Goal: Task Accomplishment & Management: Complete application form

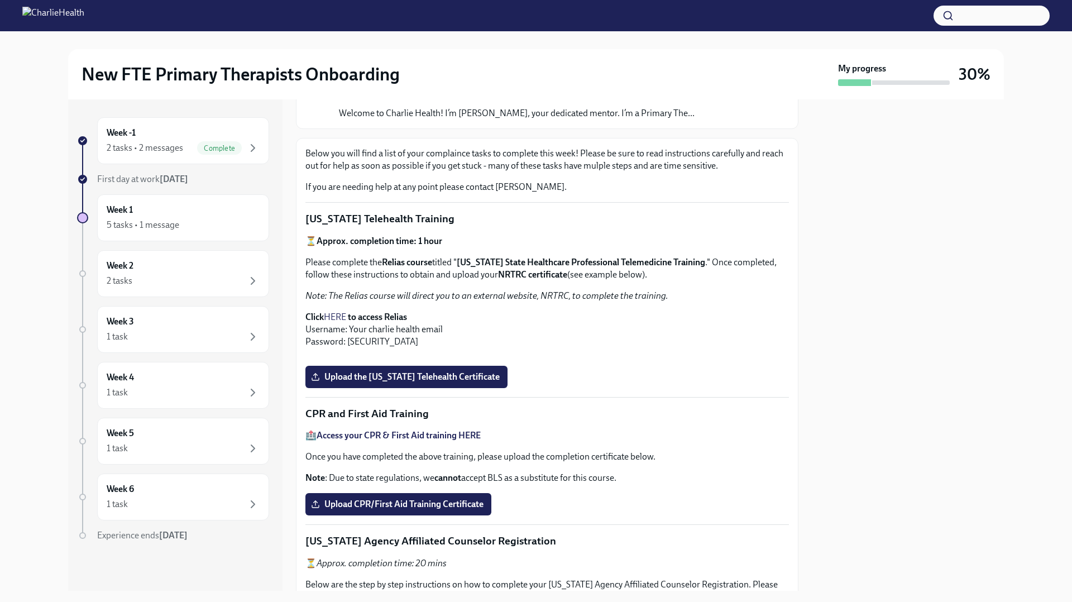
scroll to position [116, 0]
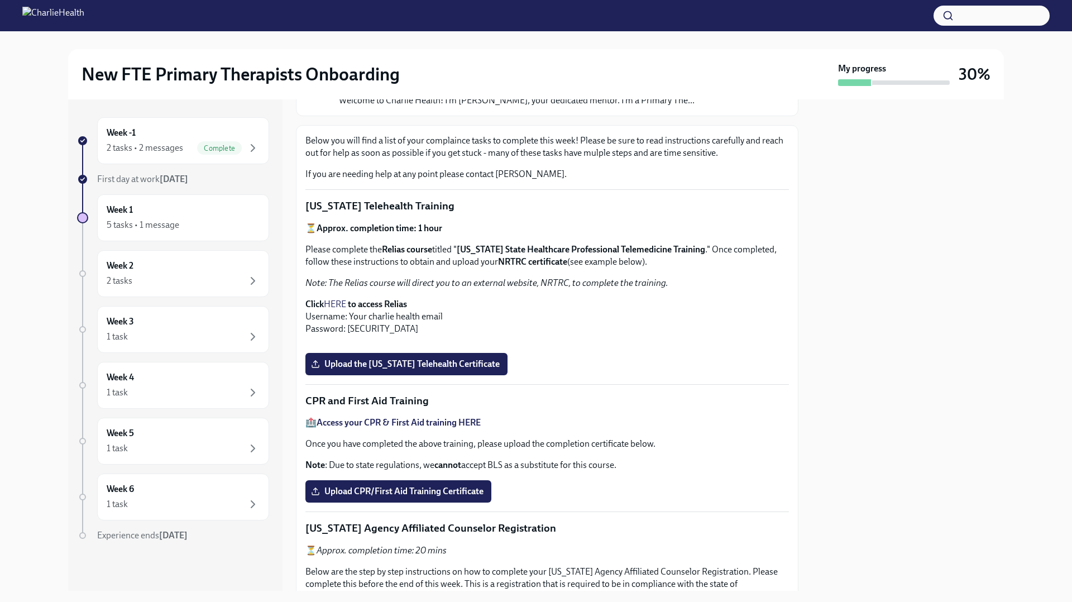
click at [341, 302] on link "HERE" at bounding box center [335, 304] width 22 height 11
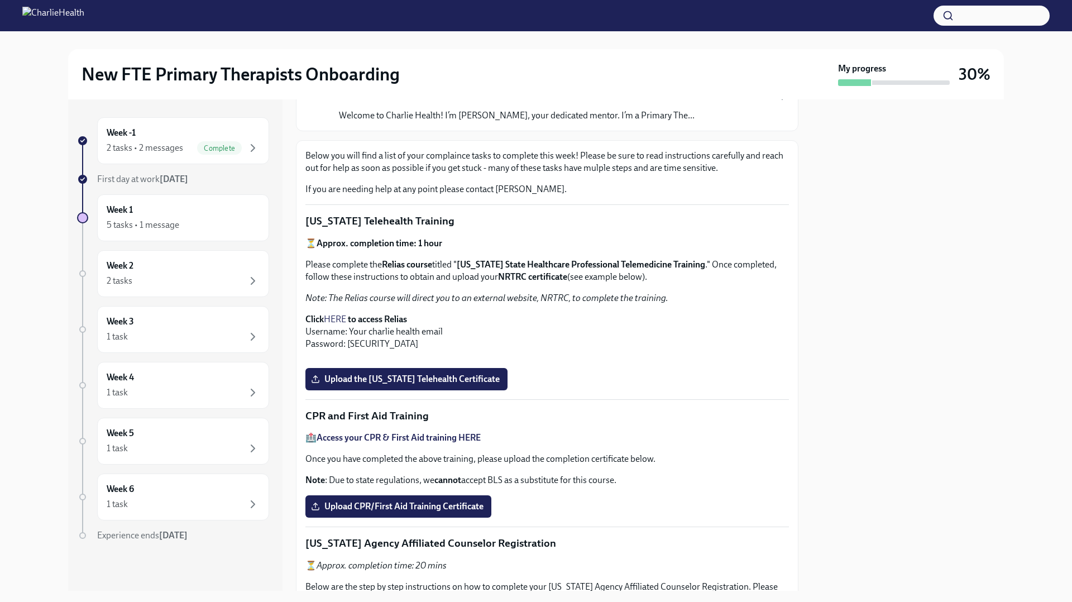
scroll to position [103, 0]
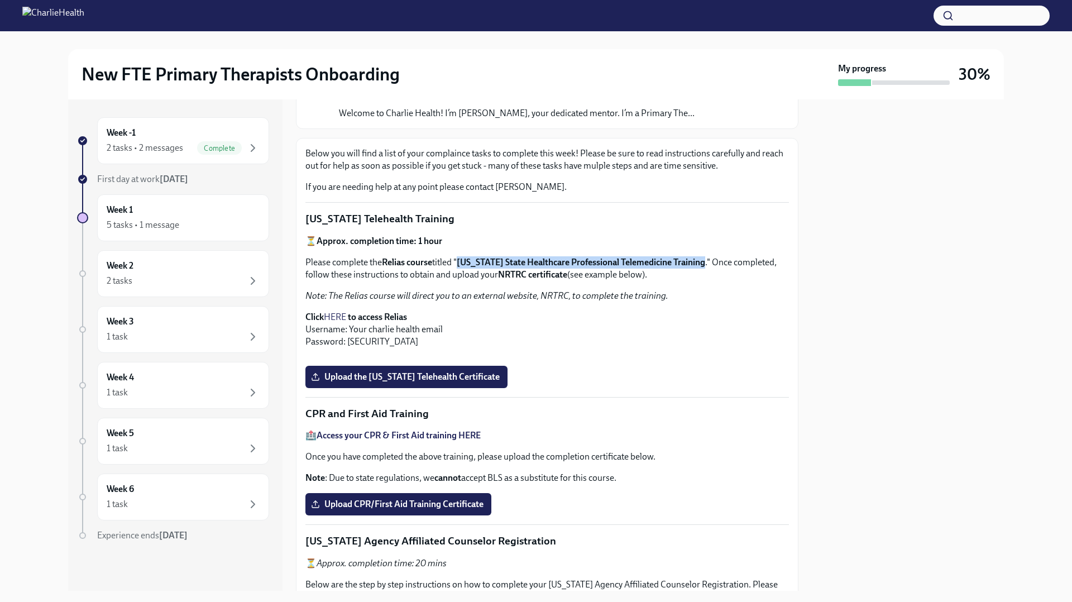
drag, startPoint x: 463, startPoint y: 264, endPoint x: 714, endPoint y: 266, distance: 250.8
click at [670, 266] on p "Please complete the Relias course titled " Washington State Healthcare Professi…" at bounding box center [548, 268] width 484 height 25
copy strong "[US_STATE] State Healthcare Professional Telemedicine Training"
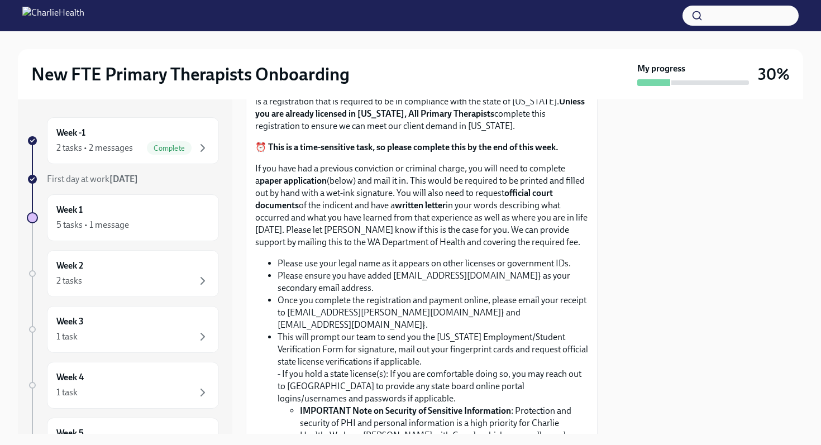
scroll to position [612, 0]
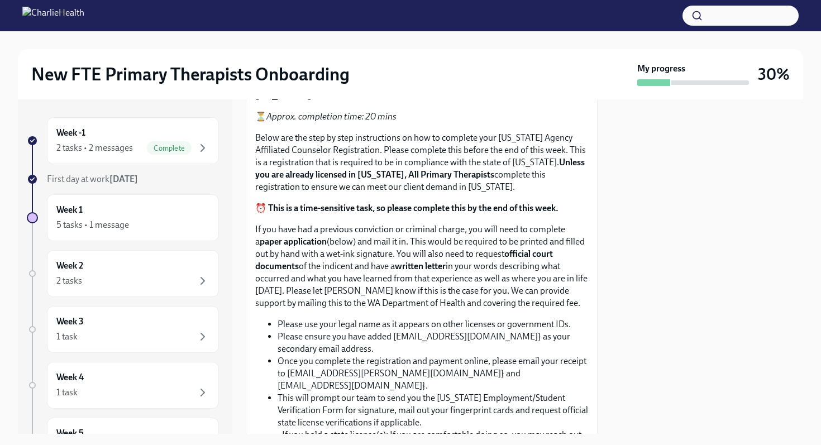
click at [0, 0] on input "Upload the [US_STATE] Telehealth Certificate" at bounding box center [0, 0] width 0 height 0
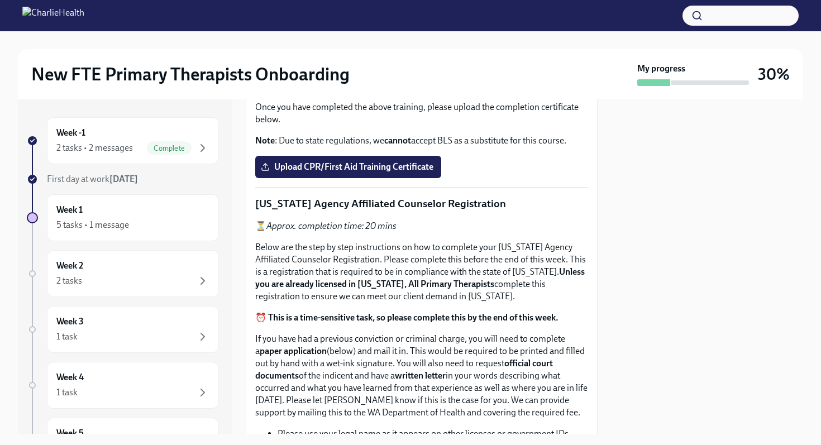
scroll to position [603, 0]
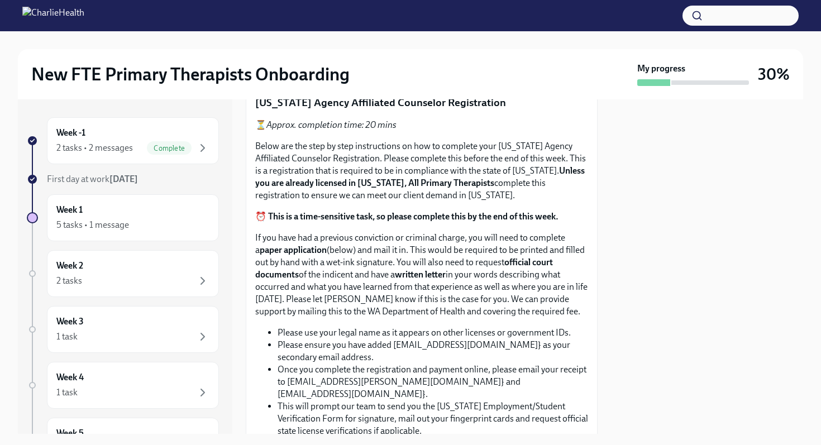
click at [397, 71] on span "Upload CPR/First Aid Training Certificate" at bounding box center [348, 65] width 170 height 11
click at [0, 0] on input "Upload CPR/First Aid Training Certificate" at bounding box center [0, 0] width 0 height 0
click at [278, 71] on span "Upload CPR/First Aid Training Certificate" at bounding box center [348, 65] width 170 height 11
click at [0, 0] on input "Upload CPR/First Aid Training Certificate" at bounding box center [0, 0] width 0 height 0
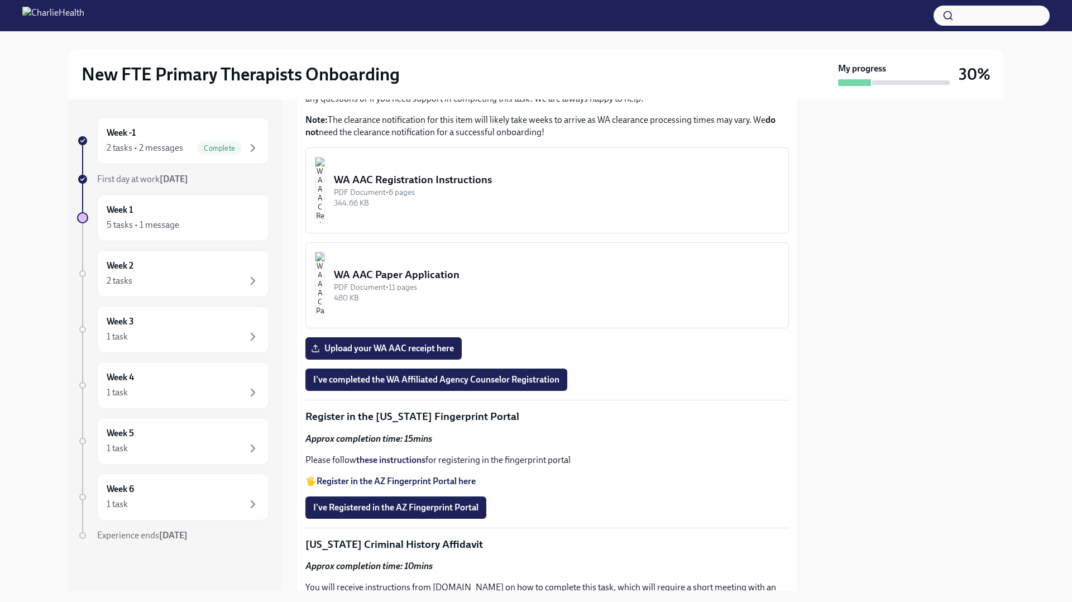
scroll to position [1044, 0]
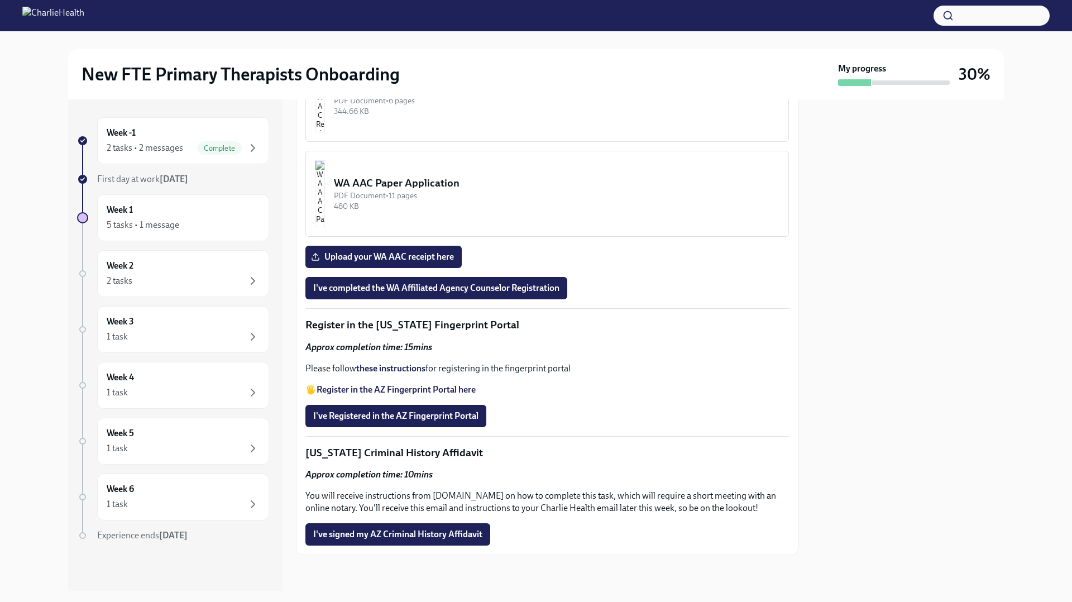
click at [325, 132] on img "button" at bounding box center [320, 98] width 10 height 67
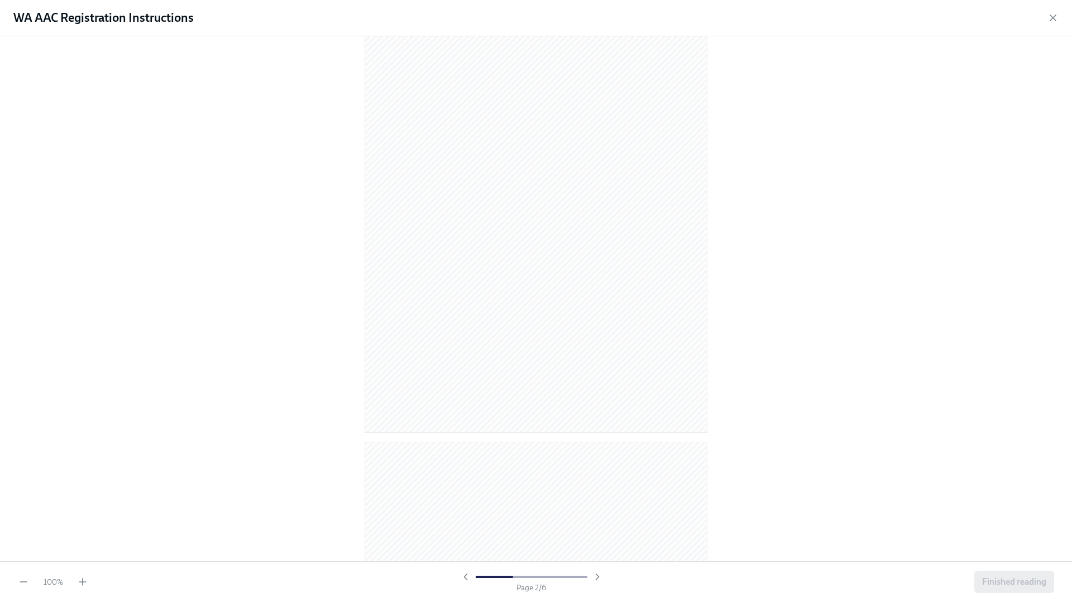
scroll to position [515, 0]
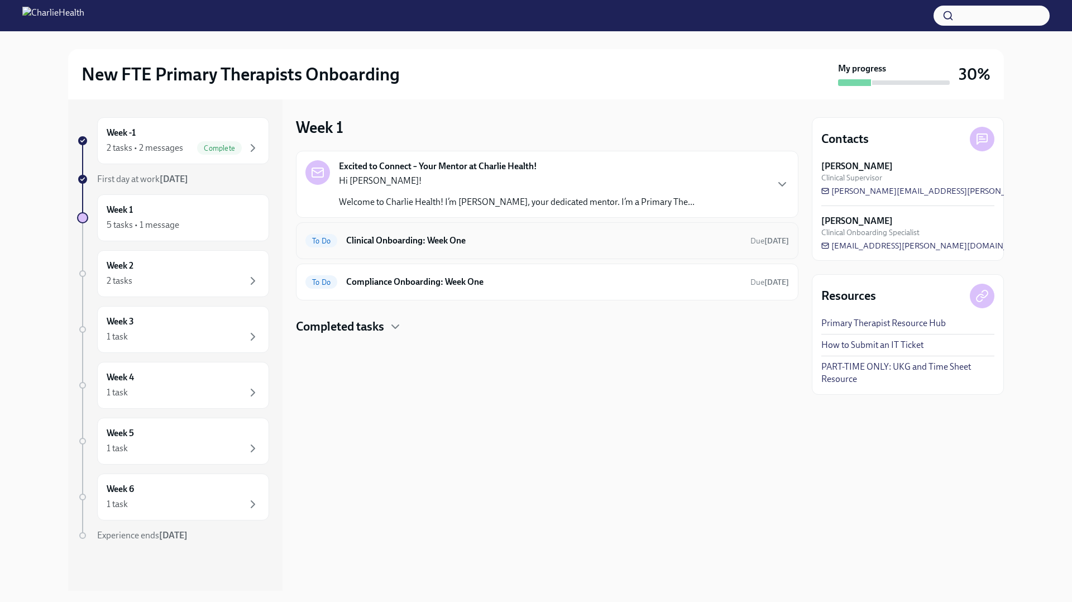
click at [455, 241] on h6 "Clinical Onboarding: Week One" at bounding box center [543, 241] width 395 height 12
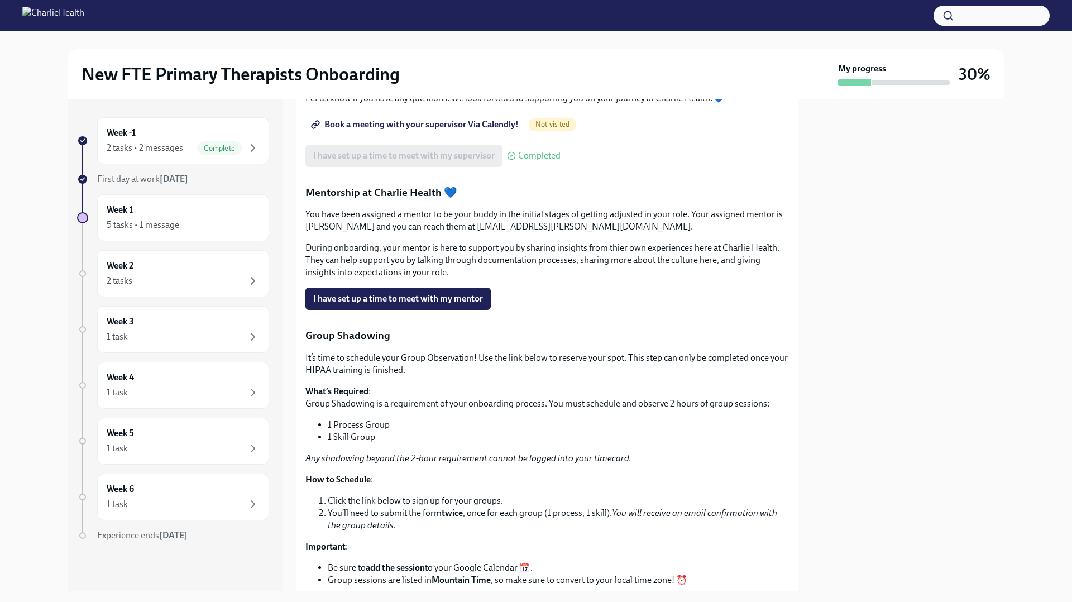
scroll to position [977, 0]
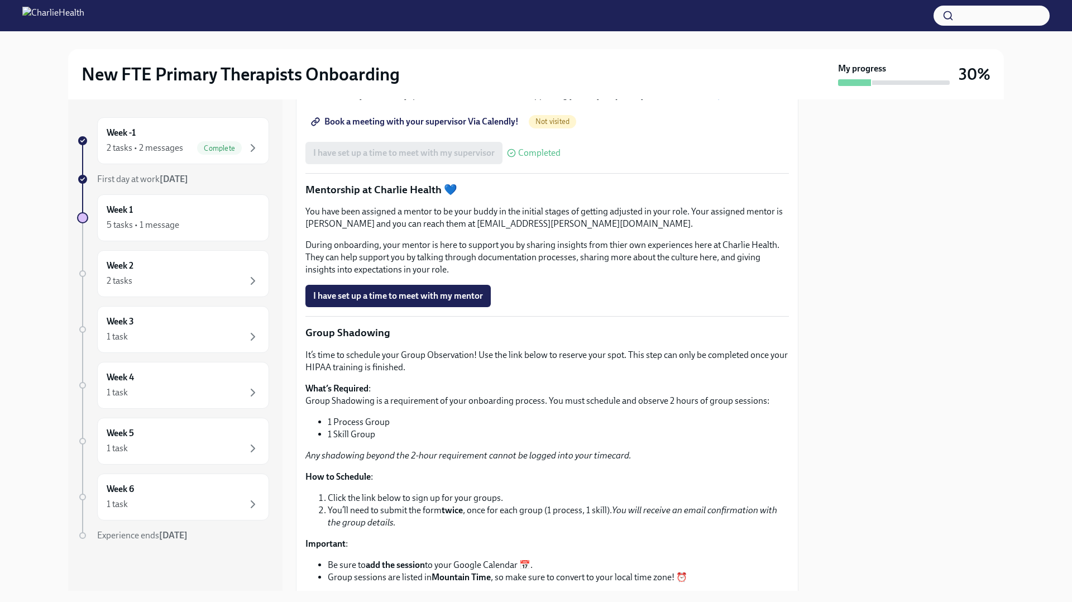
click at [440, 302] on span "I have set up a time to meet with my mentor" at bounding box center [398, 295] width 170 height 11
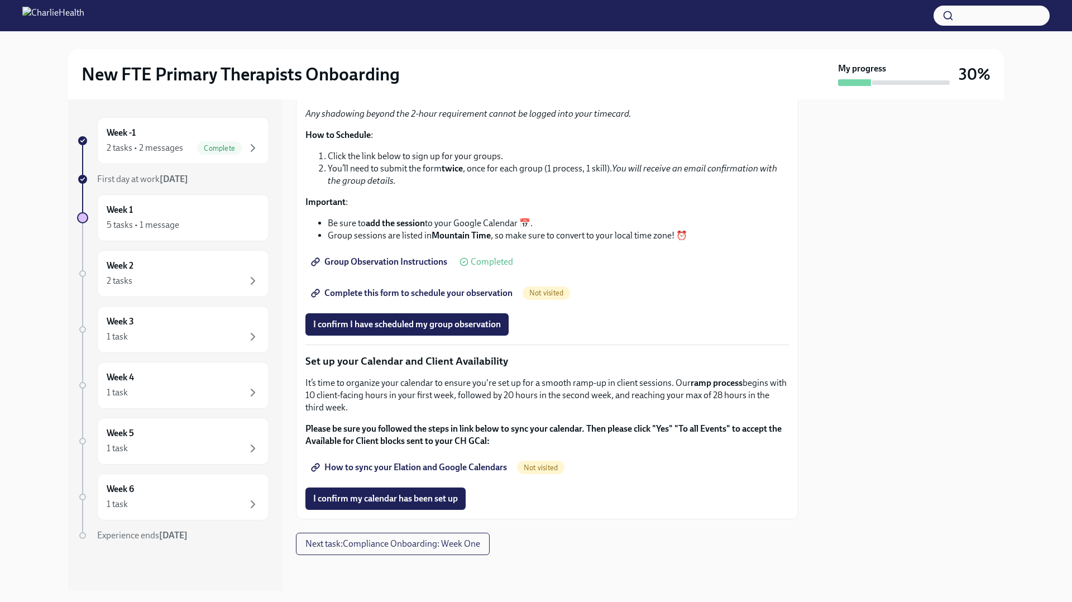
scroll to position [1468, 0]
click at [415, 500] on span "I confirm my calendar has been set up" at bounding box center [385, 498] width 145 height 11
click at [396, 542] on span "Next task : Compliance Onboarding: Week One" at bounding box center [393, 543] width 175 height 11
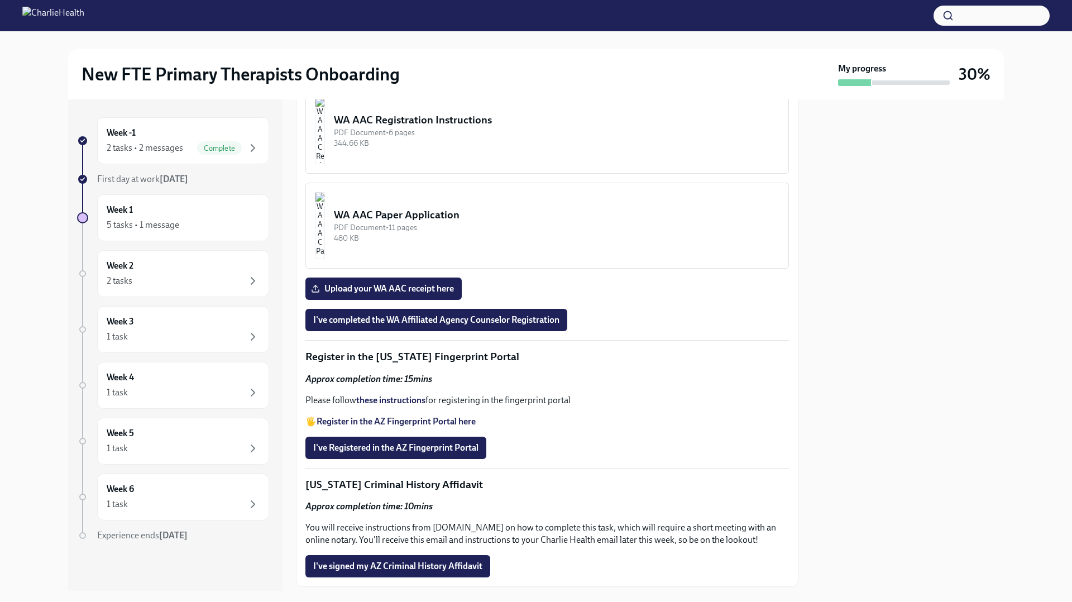
scroll to position [1201, 0]
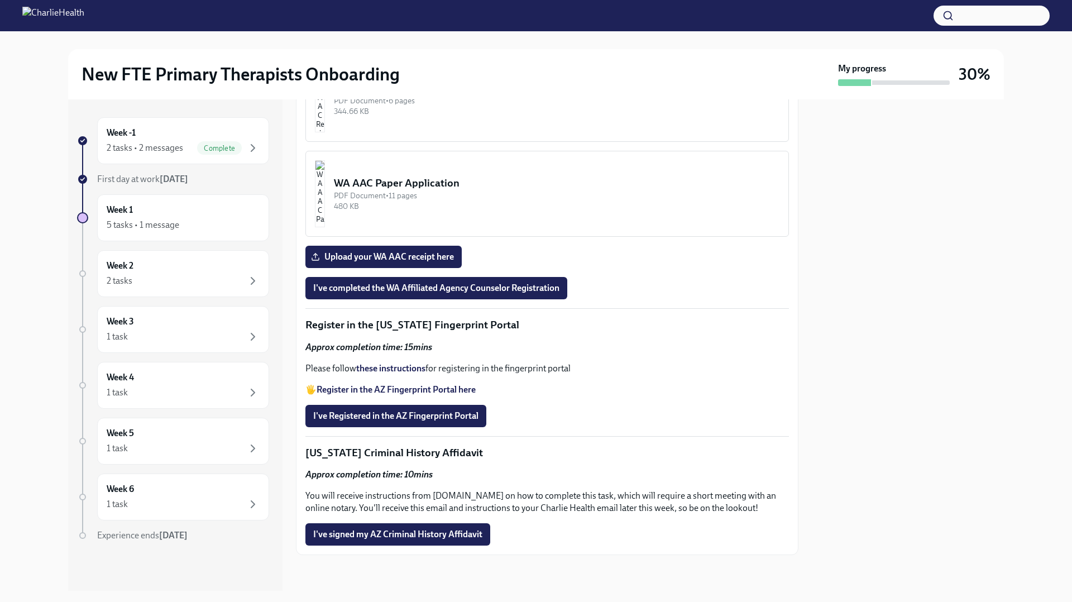
click at [423, 190] on div "WA AAC Paper Application" at bounding box center [557, 183] width 446 height 15
click at [504, 106] on div "PDF Document • 6 pages" at bounding box center [557, 101] width 446 height 11
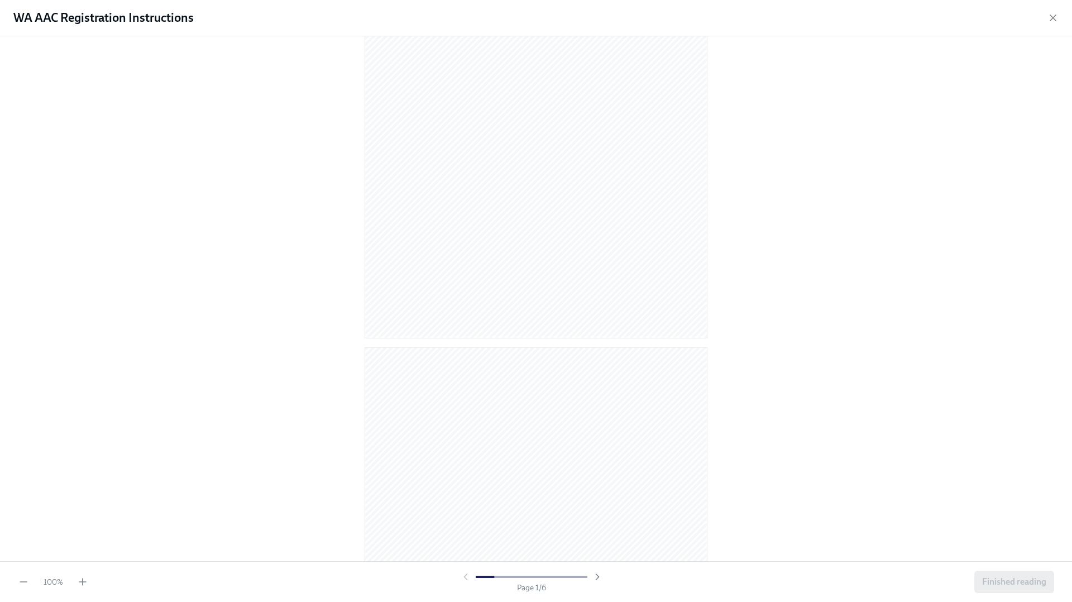
scroll to position [139, 0]
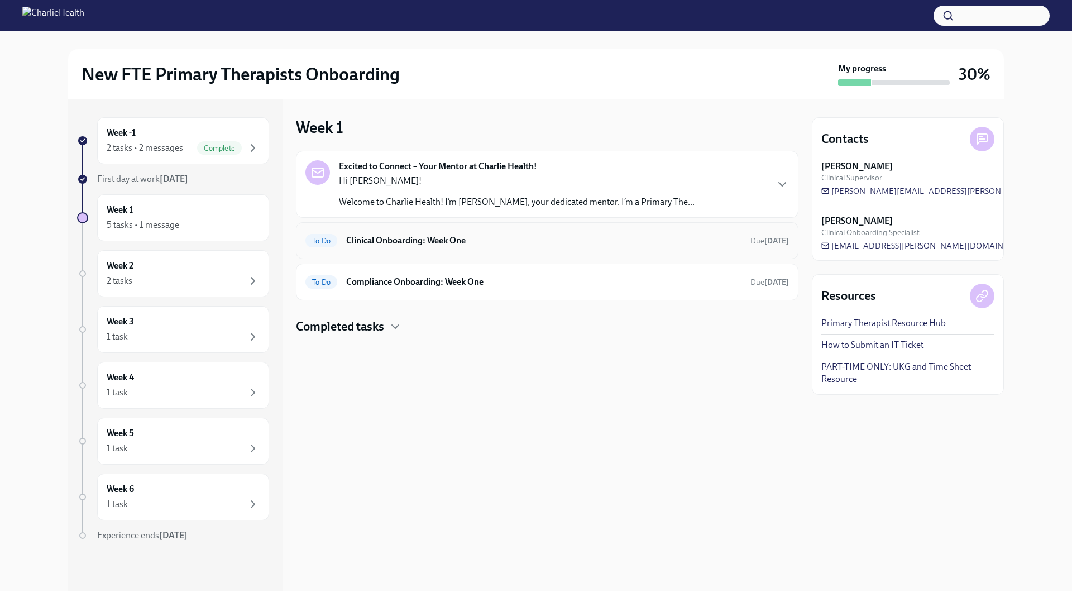
click at [541, 246] on h6 "Clinical Onboarding: Week One" at bounding box center [543, 241] width 395 height 12
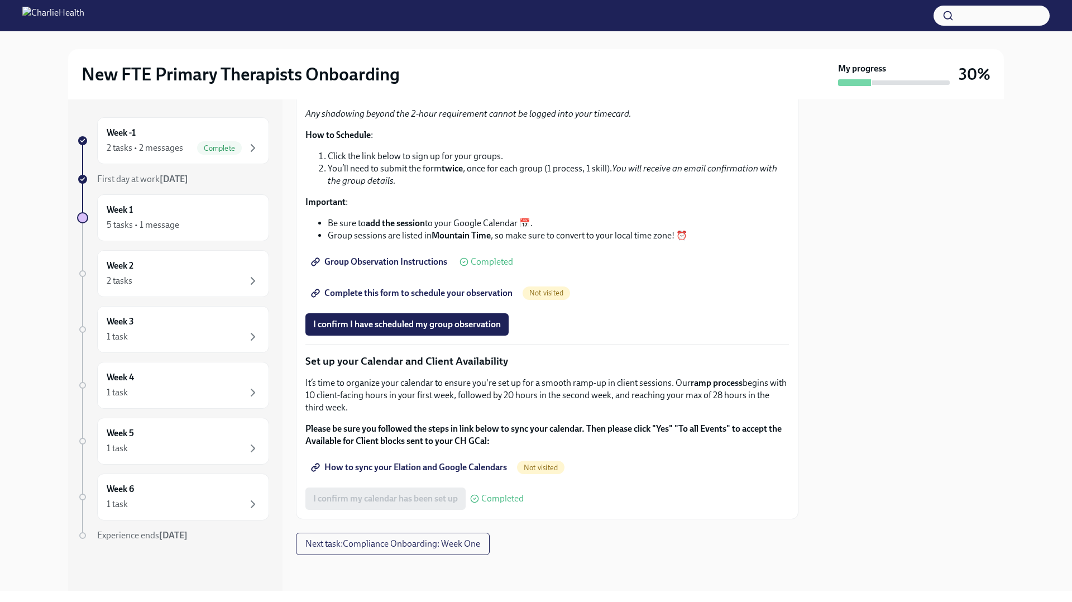
scroll to position [1356, 0]
click at [387, 268] on span "Group Observation Instructions" at bounding box center [380, 261] width 134 height 11
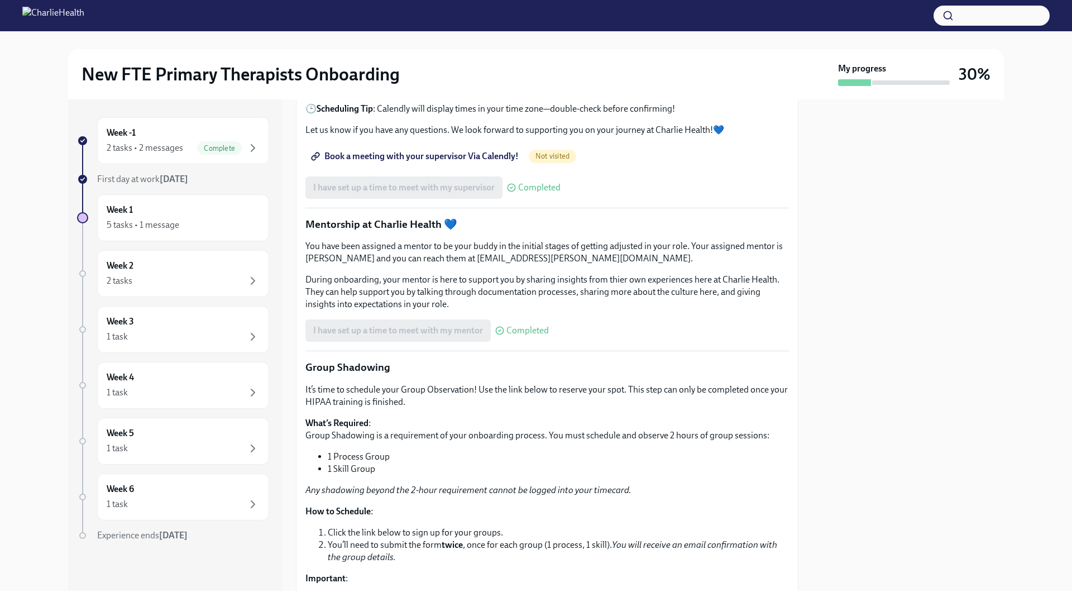
scroll to position [1468, 0]
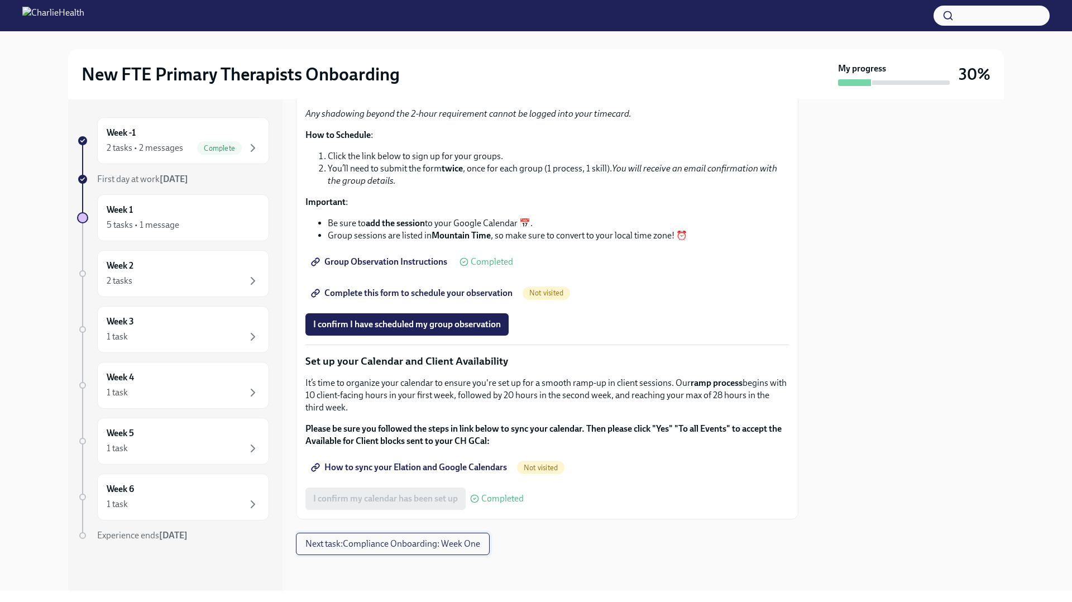
click at [448, 538] on span "Next task : Compliance Onboarding: Week One" at bounding box center [393, 543] width 175 height 11
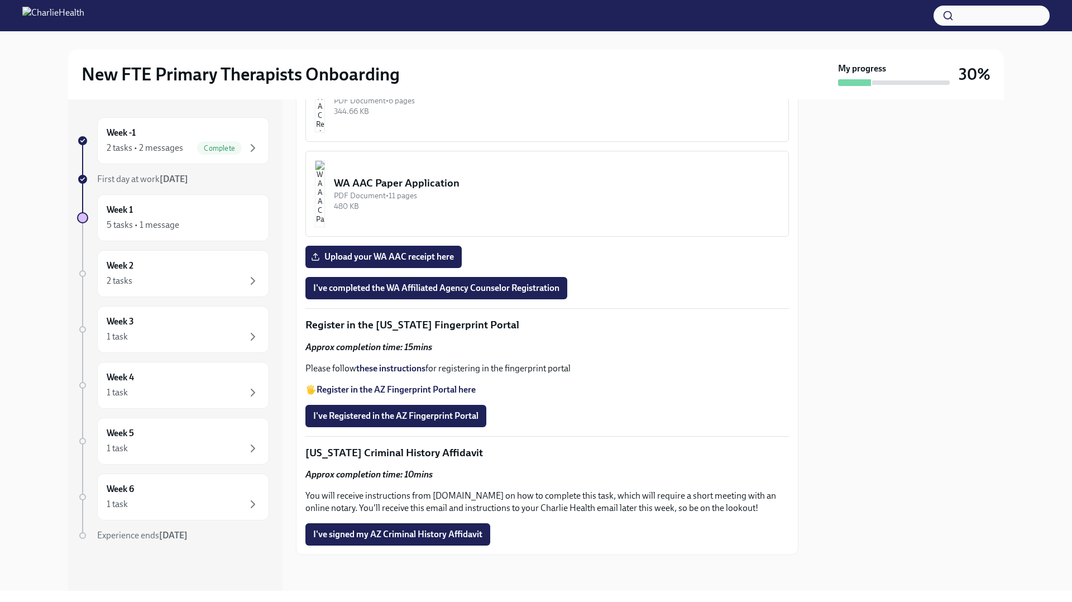
scroll to position [1195, 0]
click at [451, 142] on button "WA AAC Registration Instructions PDF Document • 6 pages 344.66 KB" at bounding box center [548, 99] width 484 height 86
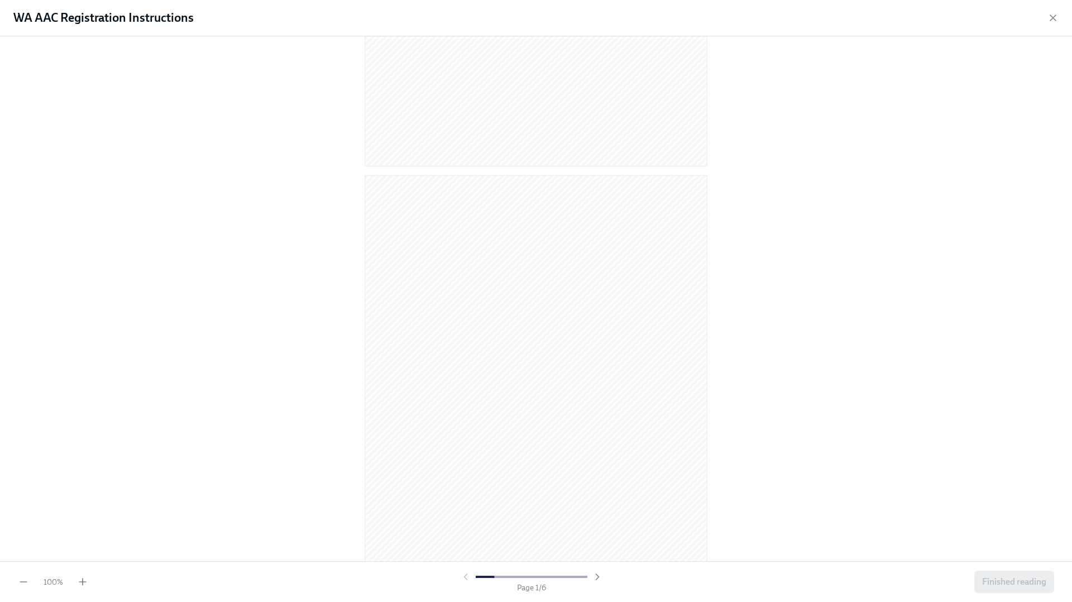
scroll to position [390, 0]
click at [987, 576] on div "Finished reading" at bounding box center [1015, 582] width 80 height 22
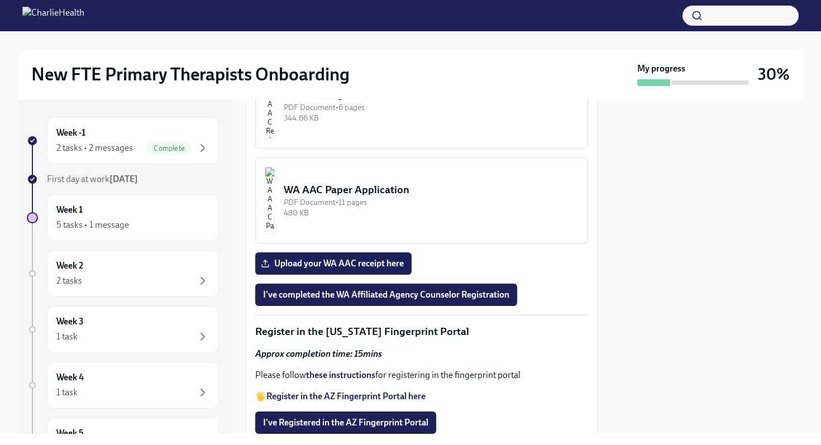
scroll to position [1192, 0]
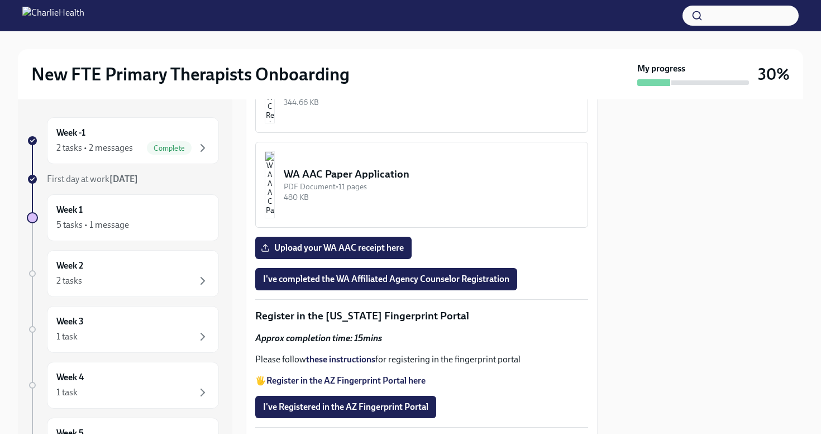
click at [275, 123] on img "button" at bounding box center [270, 89] width 10 height 67
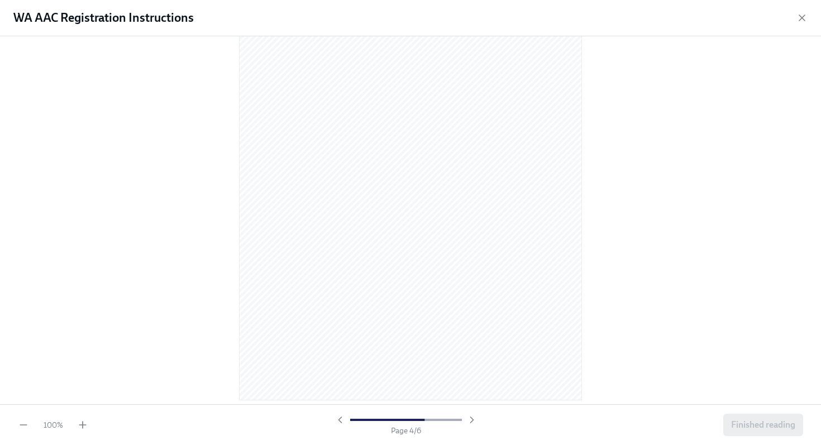
scroll to position [1452, 0]
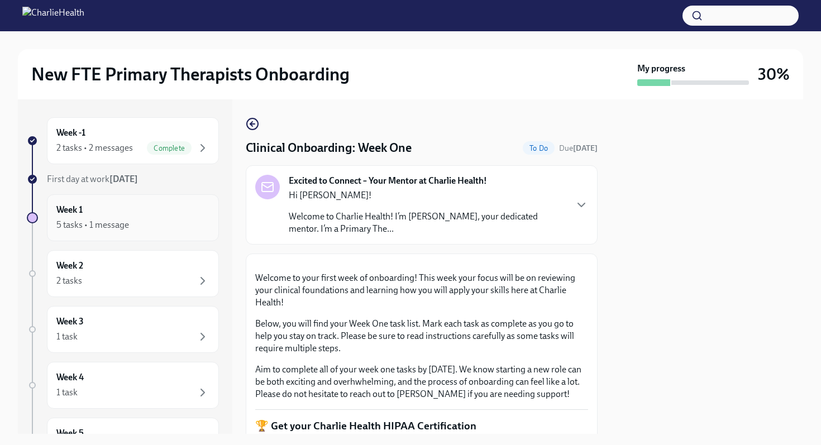
click at [163, 226] on div "5 tasks • 1 message" at bounding box center [132, 224] width 153 height 13
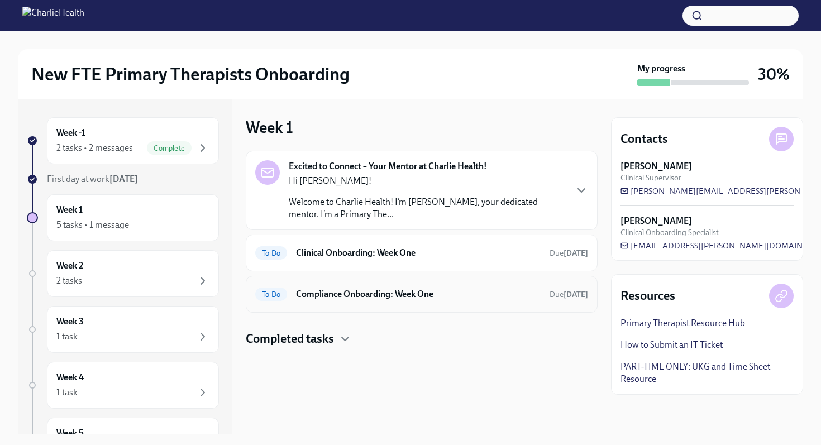
click at [395, 292] on h6 "Compliance Onboarding: Week One" at bounding box center [418, 294] width 245 height 12
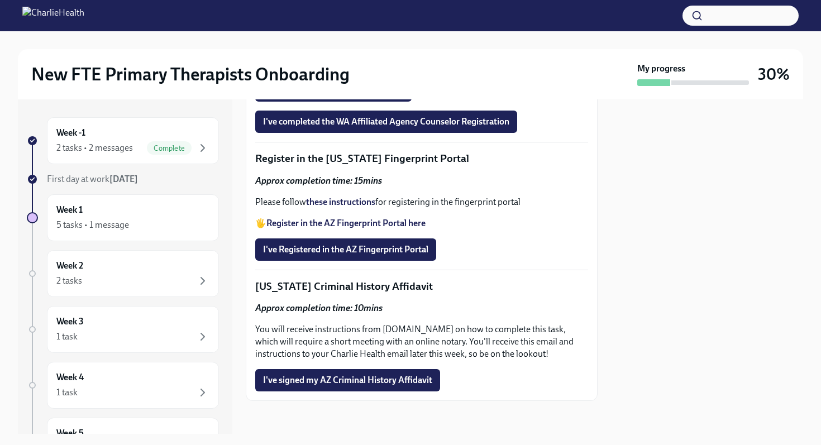
scroll to position [1309, 0]
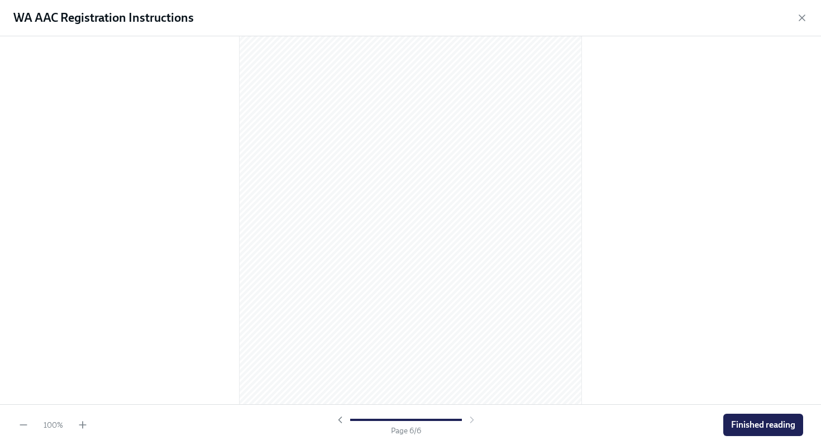
scroll to position [2339, 0]
click at [760, 427] on span "Finished reading" at bounding box center [763, 424] width 64 height 11
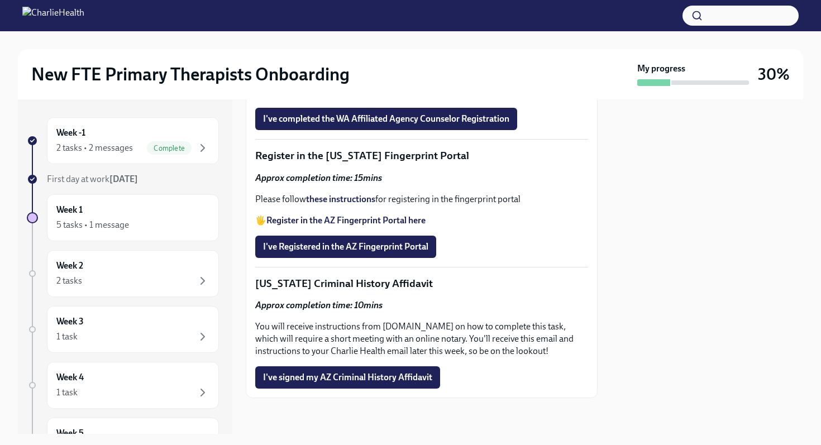
scroll to position [1419, 0]
click at [360, 99] on label "Upload your WA AAC receipt here" at bounding box center [333, 88] width 156 height 22
click at [0, 0] on input "Upload your WA AAC receipt here" at bounding box center [0, 0] width 0 height 0
click at [371, 125] on span "I've completed the WA Affiliated Agency Counselor Registration" at bounding box center [386, 118] width 246 height 11
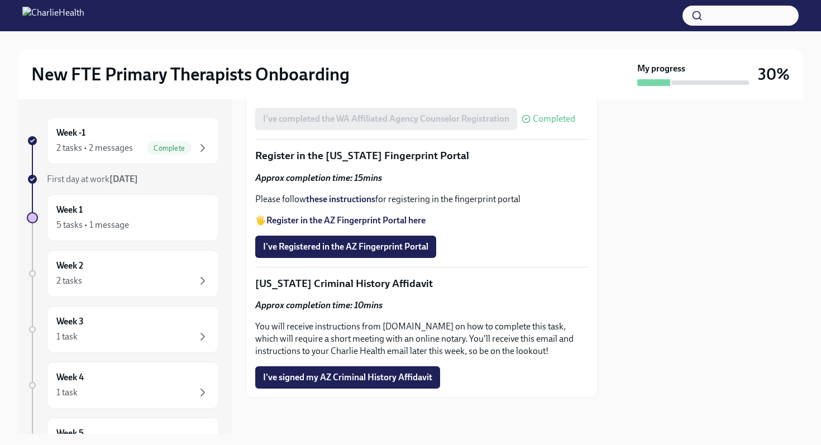
scroll to position [1475, 0]
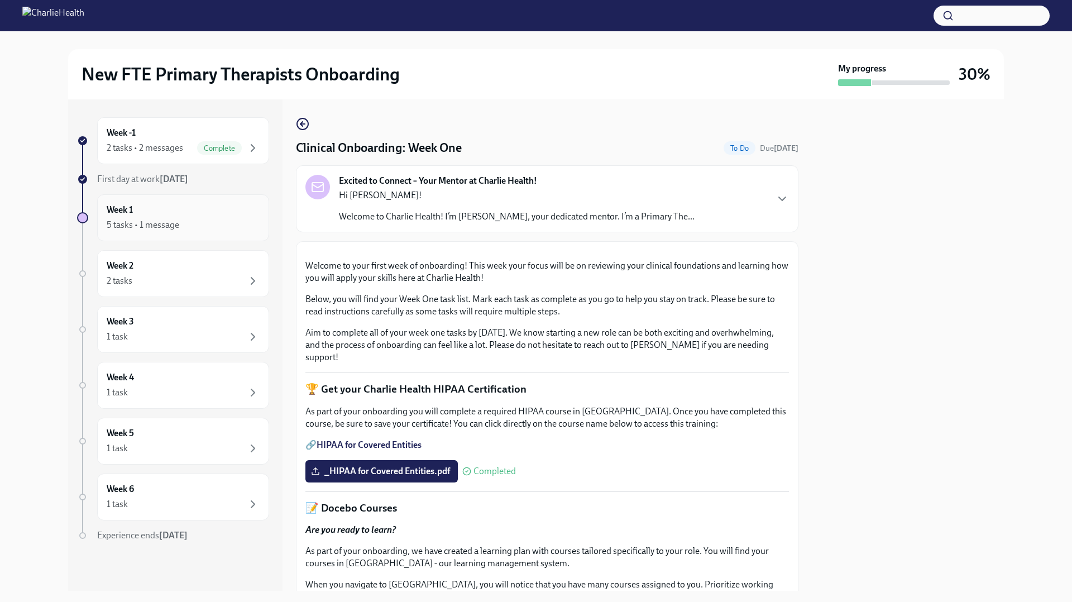
click at [201, 204] on div "Week 1 5 tasks • 1 message" at bounding box center [183, 218] width 153 height 28
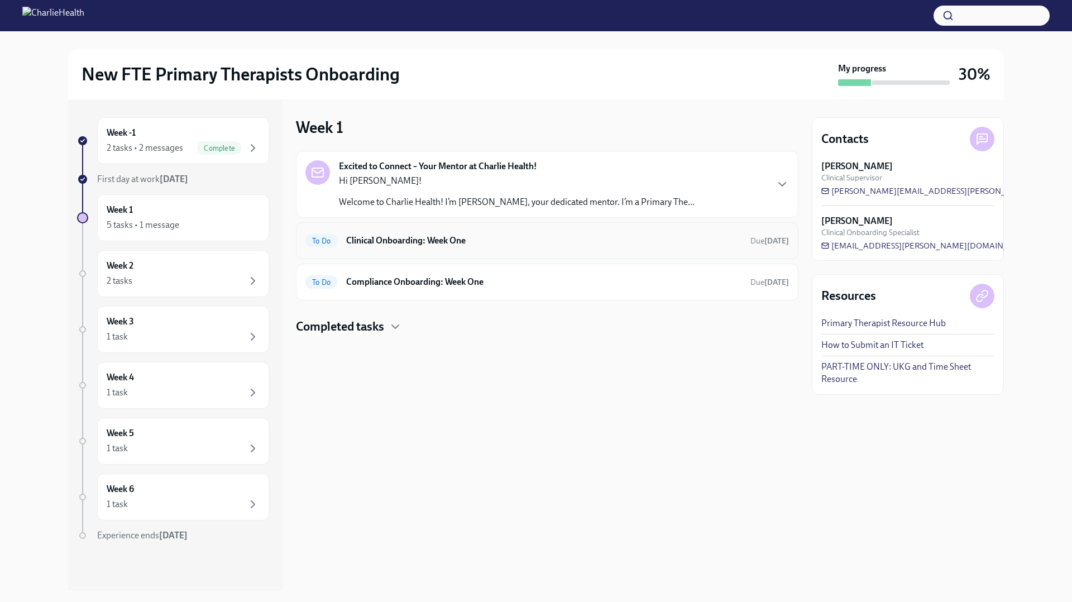
click at [449, 225] on div "To Do Clinical Onboarding: Week One Due [DATE]" at bounding box center [547, 240] width 503 height 37
click at [446, 232] on div "To Do Clinical Onboarding: Week One Due [DATE]" at bounding box center [548, 241] width 484 height 18
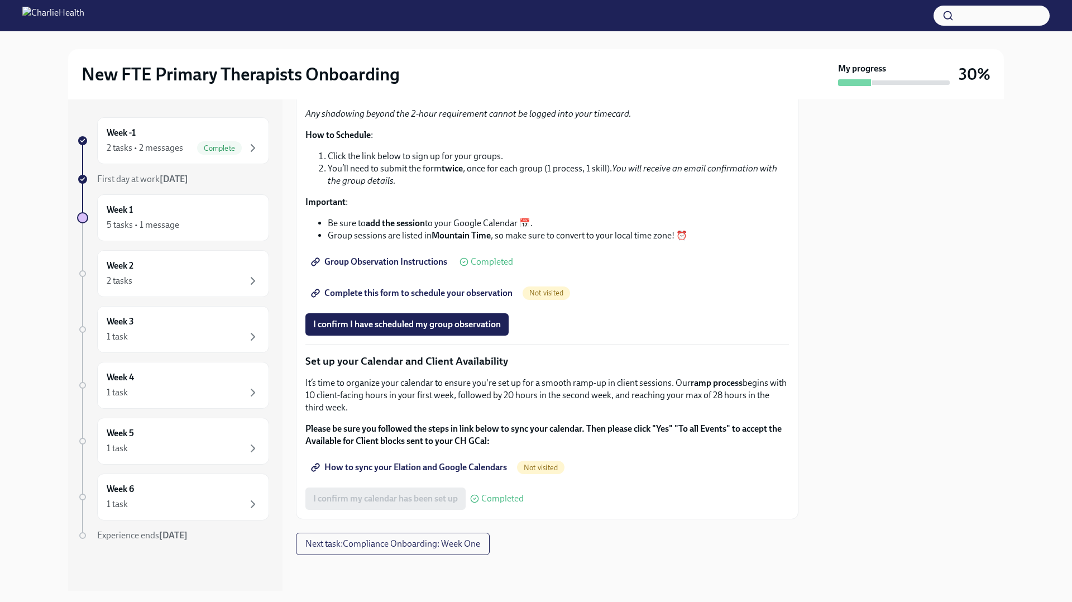
scroll to position [1468, 0]
click at [202, 230] on div "5 tasks • 1 message" at bounding box center [183, 224] width 153 height 13
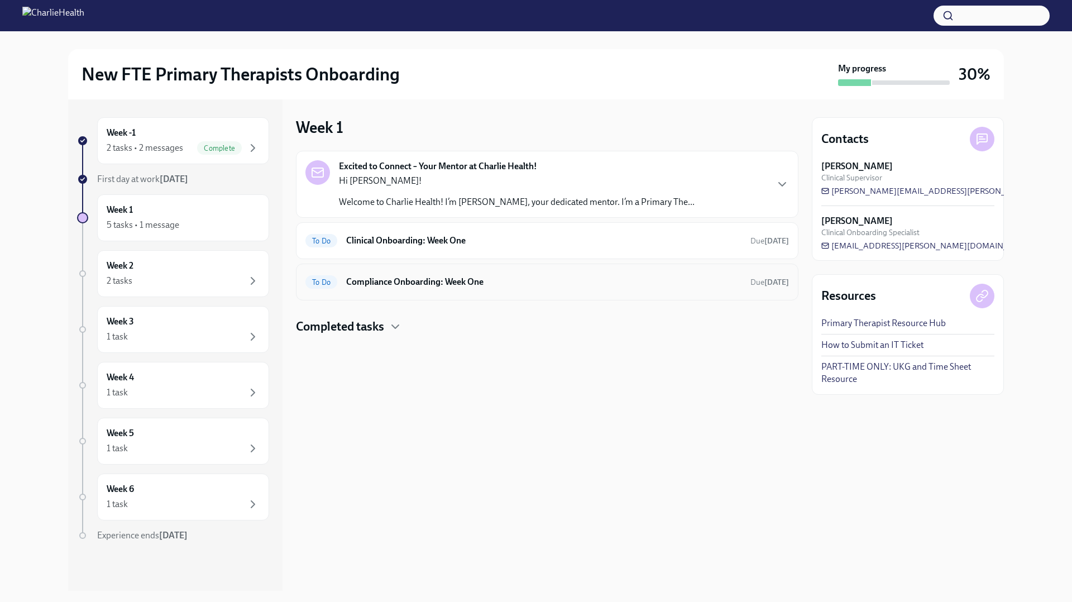
click at [361, 279] on h6 "Compliance Onboarding: Week One" at bounding box center [543, 282] width 395 height 12
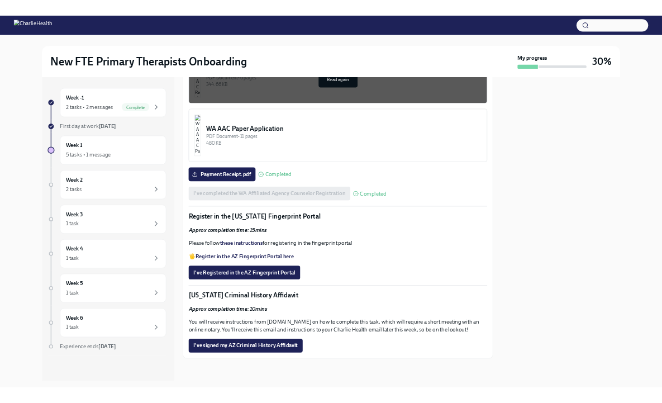
scroll to position [1330, 0]
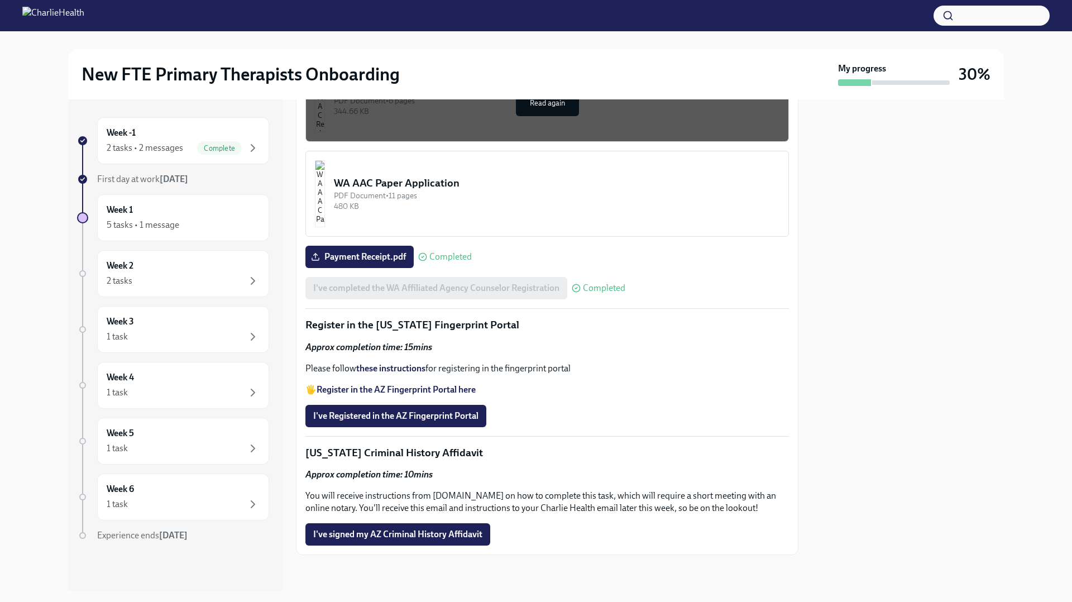
click at [413, 368] on strong "these instructions" at bounding box center [390, 368] width 69 height 11
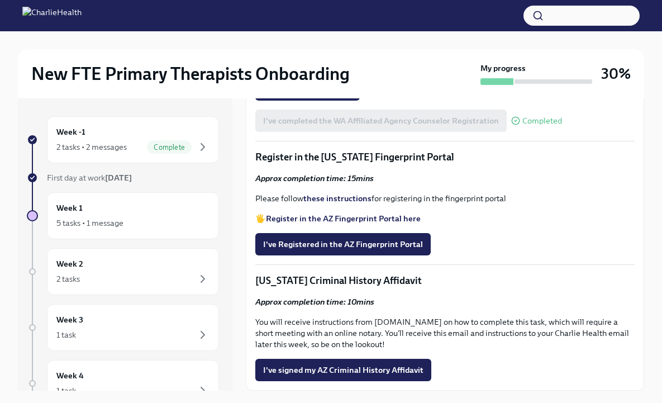
scroll to position [1449, 0]
click at [401, 242] on span "I've Registered in the AZ Fingerprint Portal" at bounding box center [343, 243] width 160 height 11
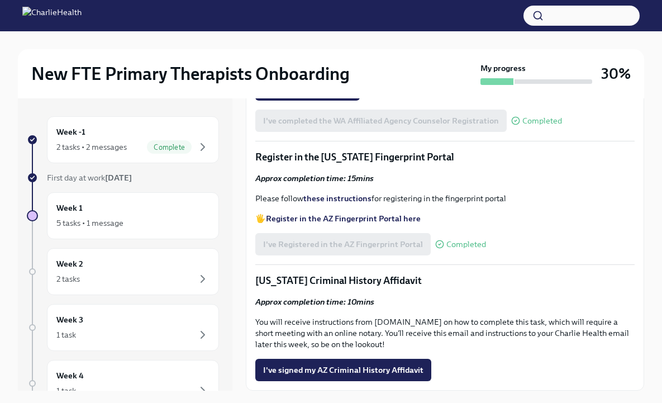
scroll to position [19, 0]
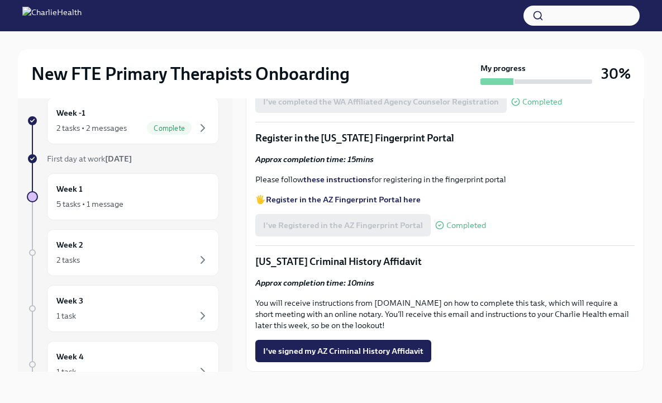
click at [364, 351] on span "I've signed my AZ Criminal History Affidavit" at bounding box center [343, 350] width 160 height 11
click at [364, 351] on div "I've signed my AZ Criminal History Affidavit" at bounding box center [444, 351] width 379 height 22
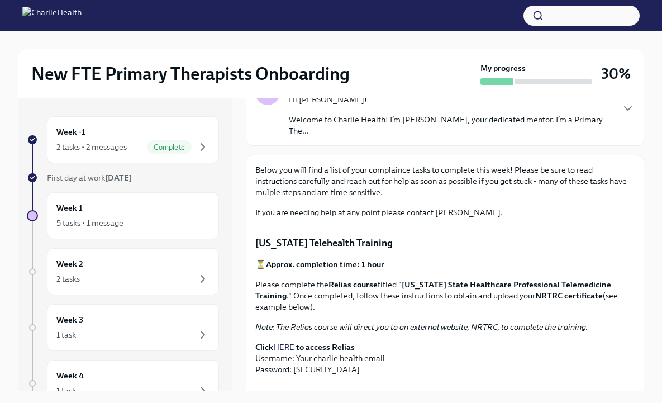
scroll to position [0, 0]
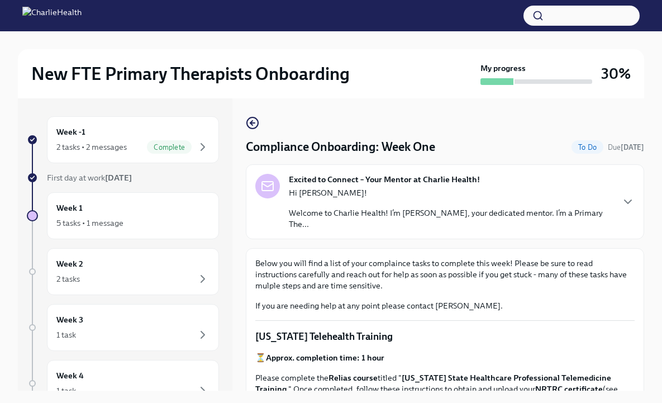
click at [607, 198] on div "Excited to Connect – Your Mentor at Charlie Health! Hi [PERSON_NAME]! Welcome t…" at bounding box center [444, 202] width 379 height 56
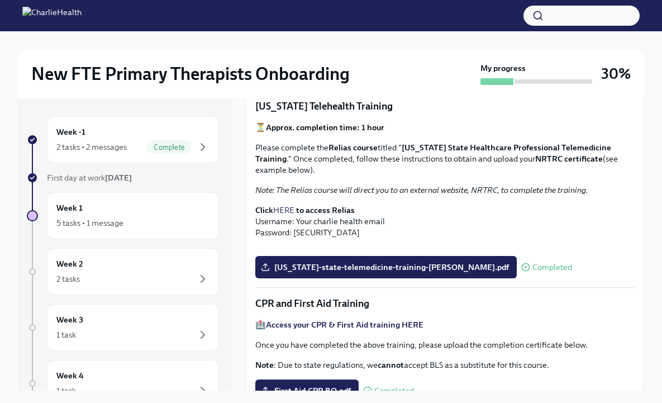
scroll to position [395, 0]
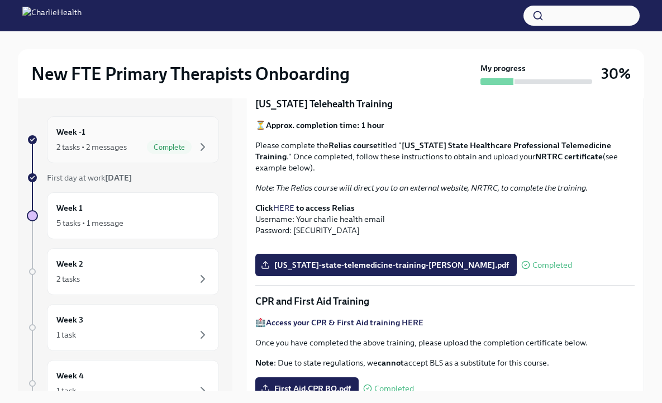
click at [120, 152] on div "2 tasks • 2 messages" at bounding box center [91, 146] width 70 height 11
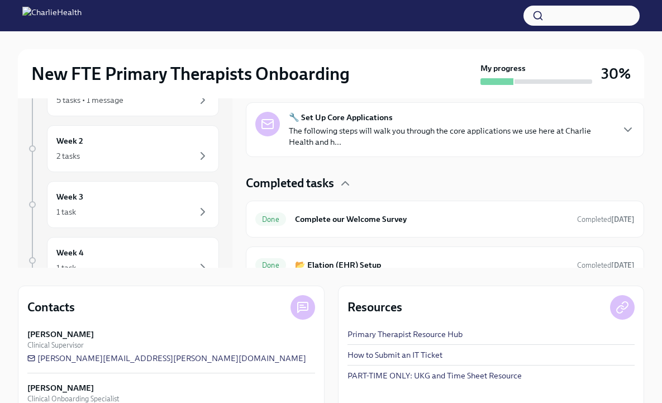
scroll to position [137, 0]
click at [518, 142] on p "The following steps will walk you through the core applications we use here at …" at bounding box center [450, 137] width 323 height 22
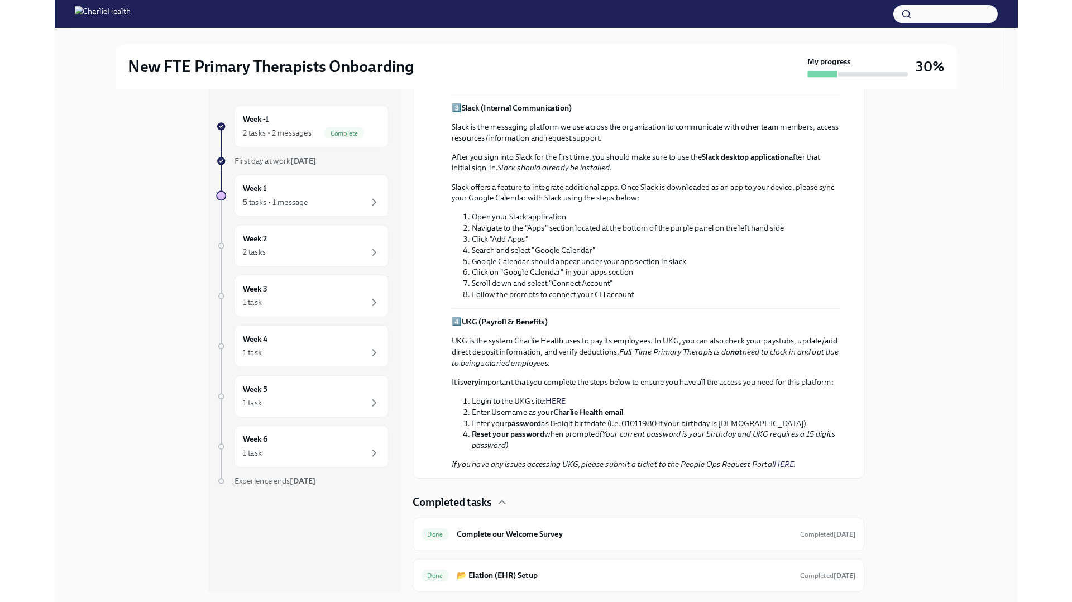
scroll to position [0, 0]
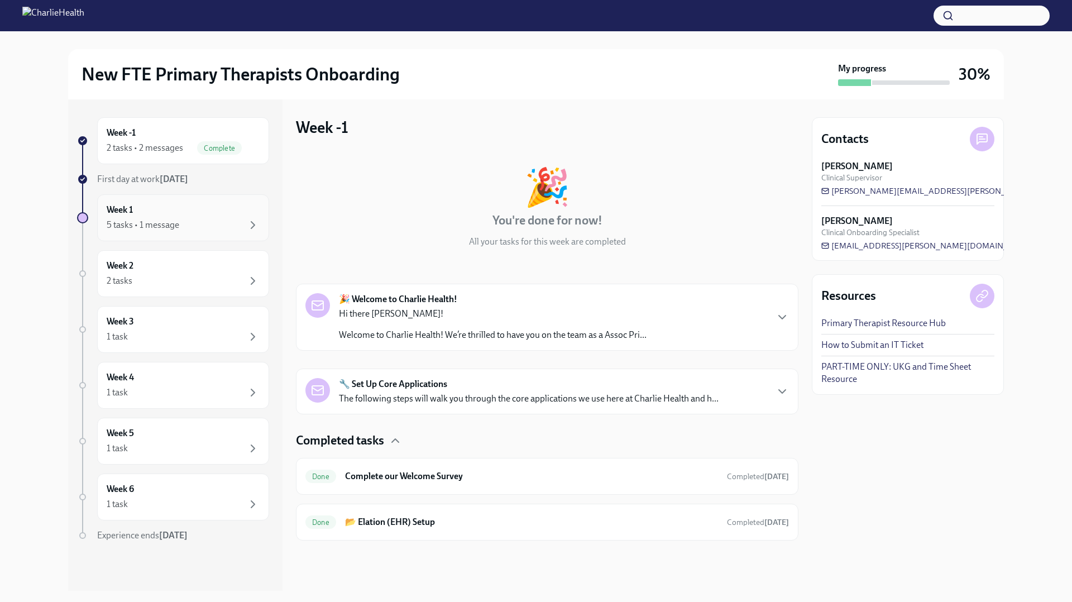
click at [175, 225] on div "5 tasks • 1 message" at bounding box center [143, 225] width 73 height 12
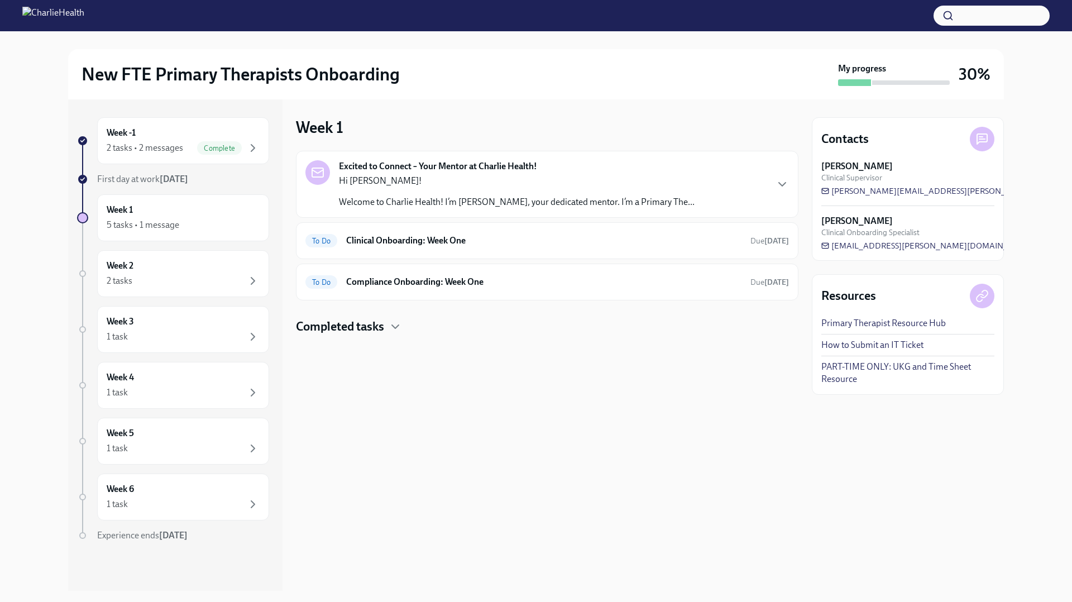
click at [381, 316] on div "Excited to Connect – Your Mentor at Charlie Health! Hi [PERSON_NAME]! Welcome t…" at bounding box center [547, 243] width 503 height 184
click at [409, 198] on p "Welcome to Charlie Health! I’m [PERSON_NAME], your dedicated mentor. I’m a Prim…" at bounding box center [517, 202] width 356 height 12
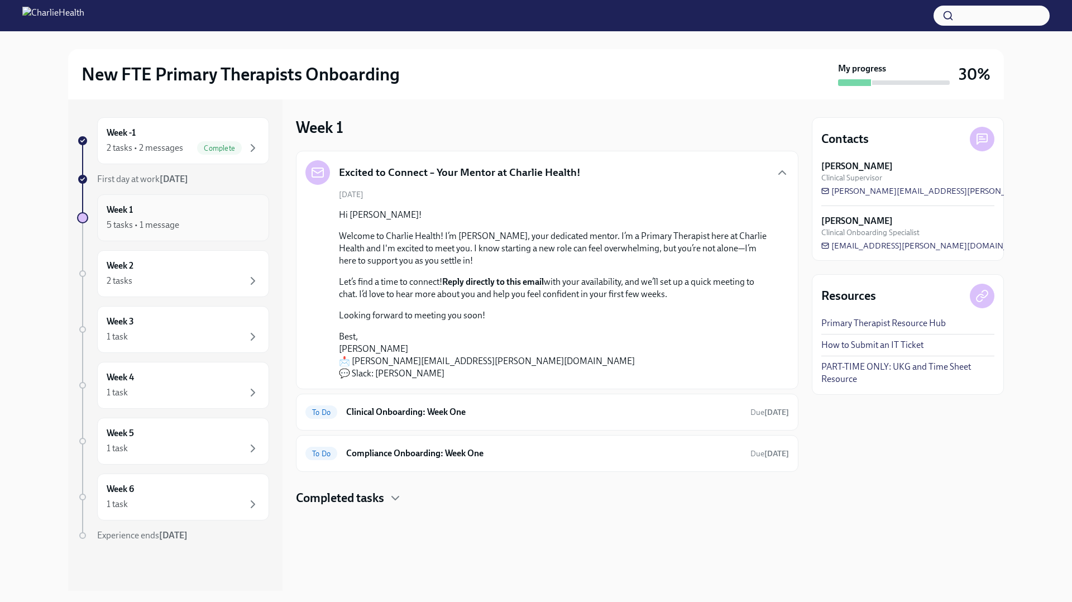
click at [157, 200] on div "Week 1 5 tasks • 1 message" at bounding box center [183, 217] width 172 height 47
click at [412, 447] on h6 "Compliance Onboarding: Week One" at bounding box center [543, 453] width 395 height 12
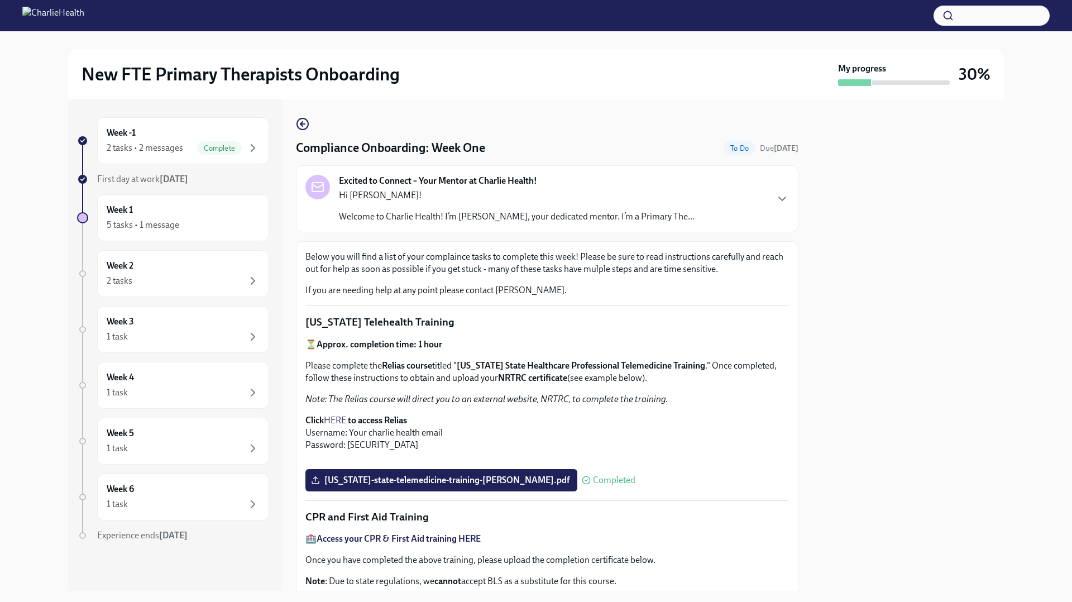
click at [447, 218] on p "Welcome to Charlie Health! I’m [PERSON_NAME], your dedicated mentor. I’m a Prim…" at bounding box center [517, 217] width 356 height 12
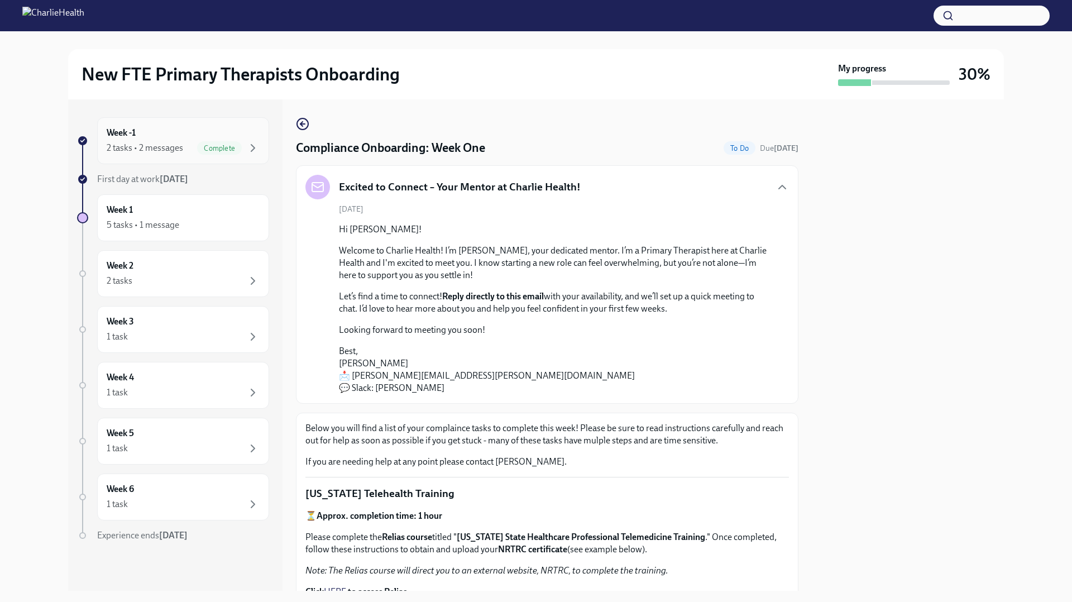
click at [178, 142] on div "2 tasks • 2 messages" at bounding box center [145, 148] width 77 height 12
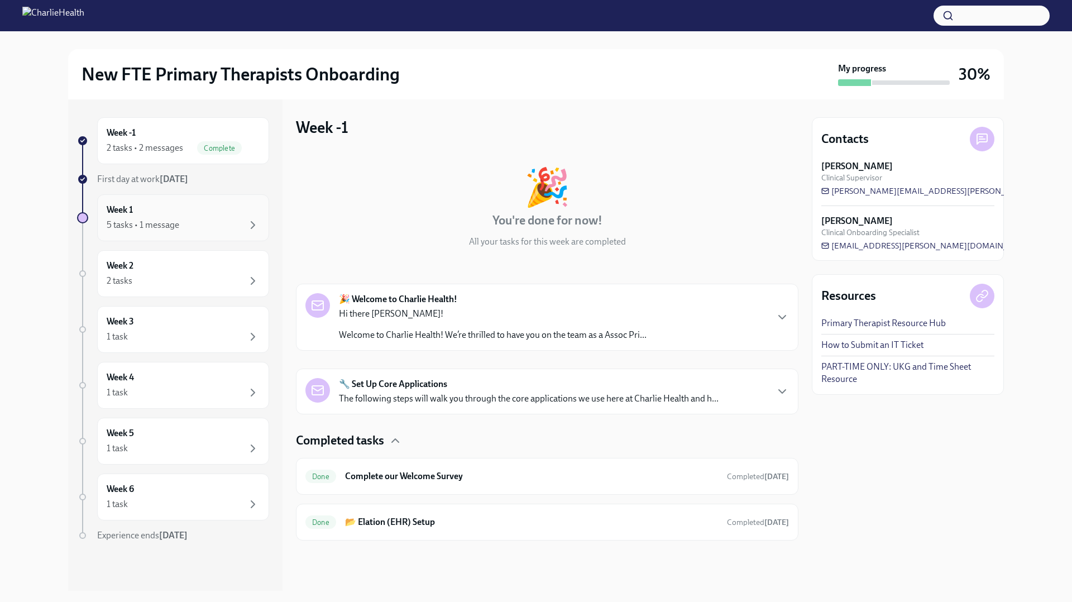
click at [145, 218] on div "5 tasks • 1 message" at bounding box center [183, 224] width 153 height 13
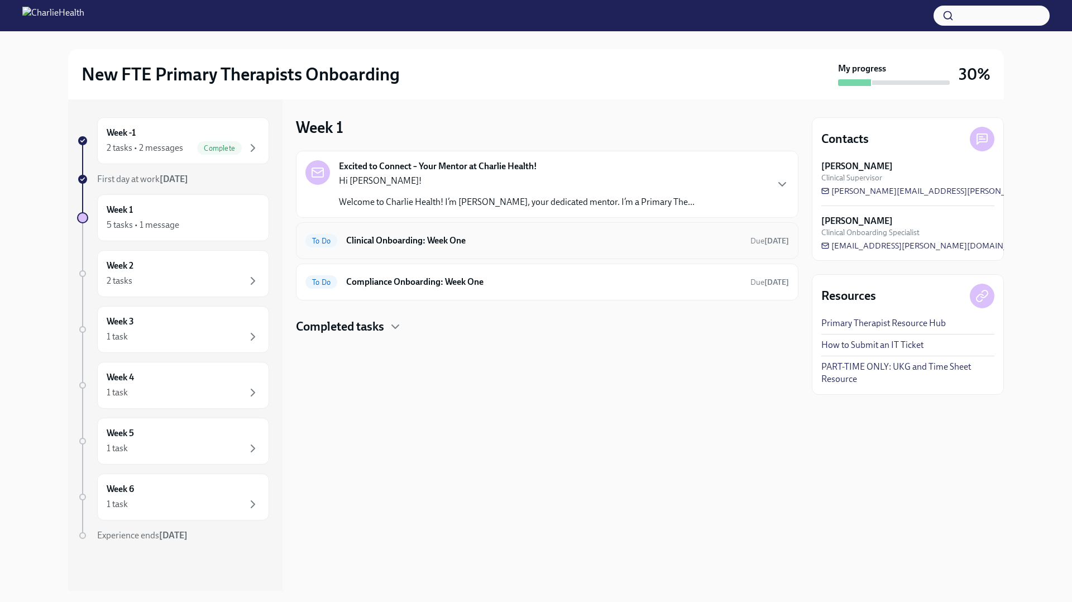
click at [358, 250] on div "To Do Clinical Onboarding: Week One Due [DATE]" at bounding box center [547, 240] width 503 height 37
click at [369, 244] on h6 "Clinical Onboarding: Week One" at bounding box center [543, 241] width 395 height 12
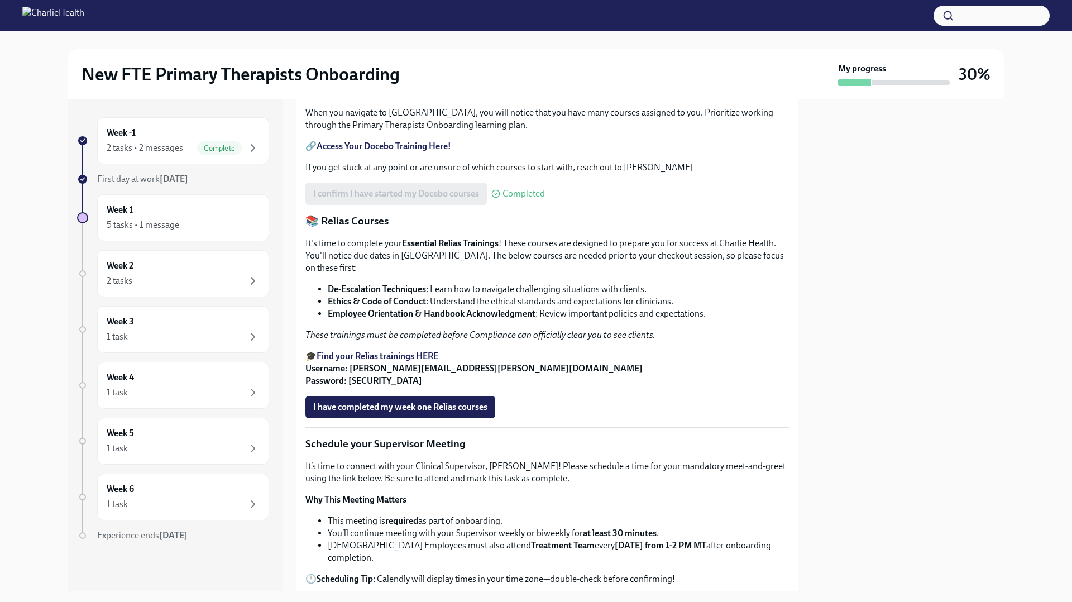
scroll to position [477, 0]
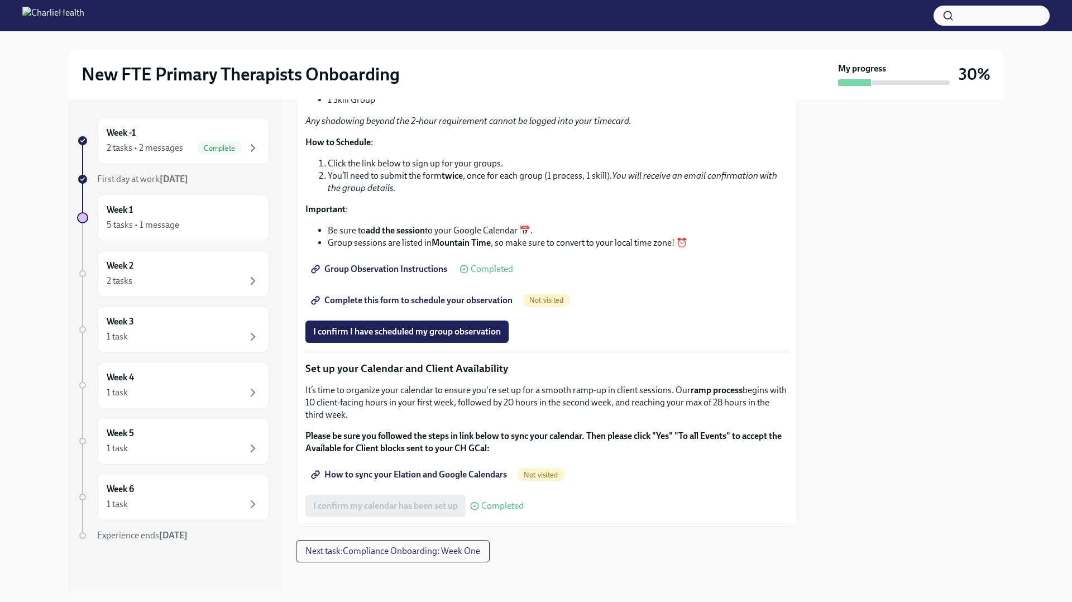
scroll to position [1318, 0]
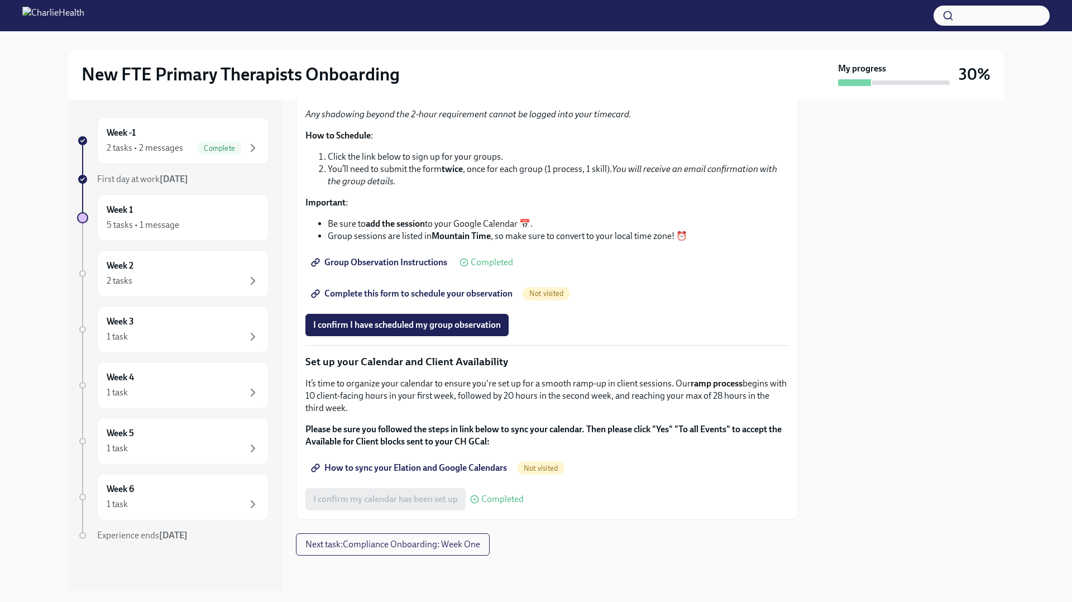
click at [356, 299] on span "Complete this form to schedule your observation" at bounding box center [412, 293] width 199 height 11
click at [417, 273] on link "Group Observation Instructions" at bounding box center [381, 262] width 150 height 22
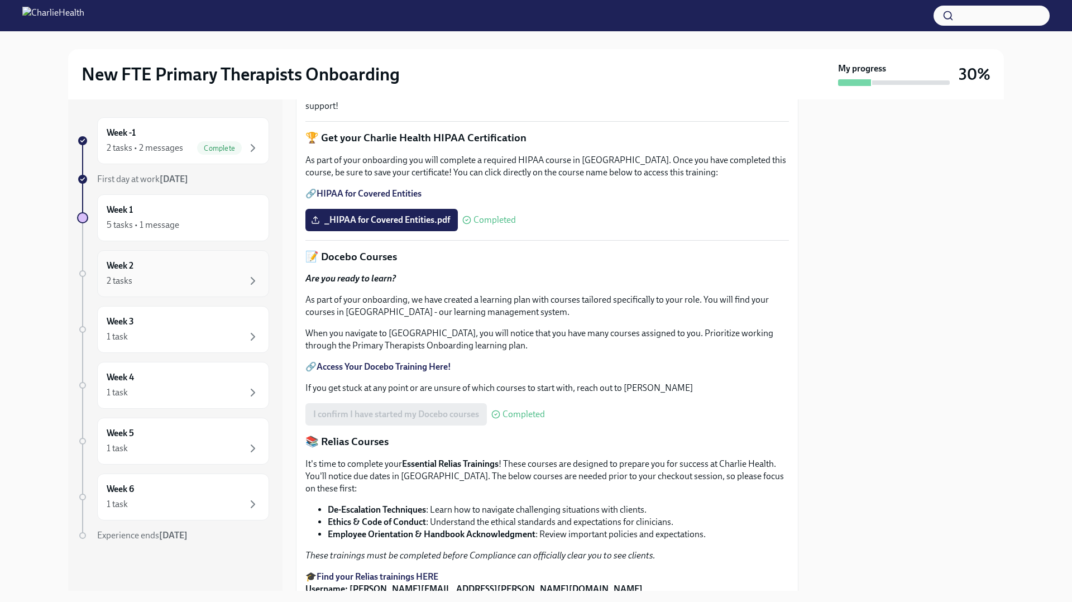
scroll to position [252, 0]
click at [224, 287] on div "2 tasks" at bounding box center [183, 280] width 153 height 13
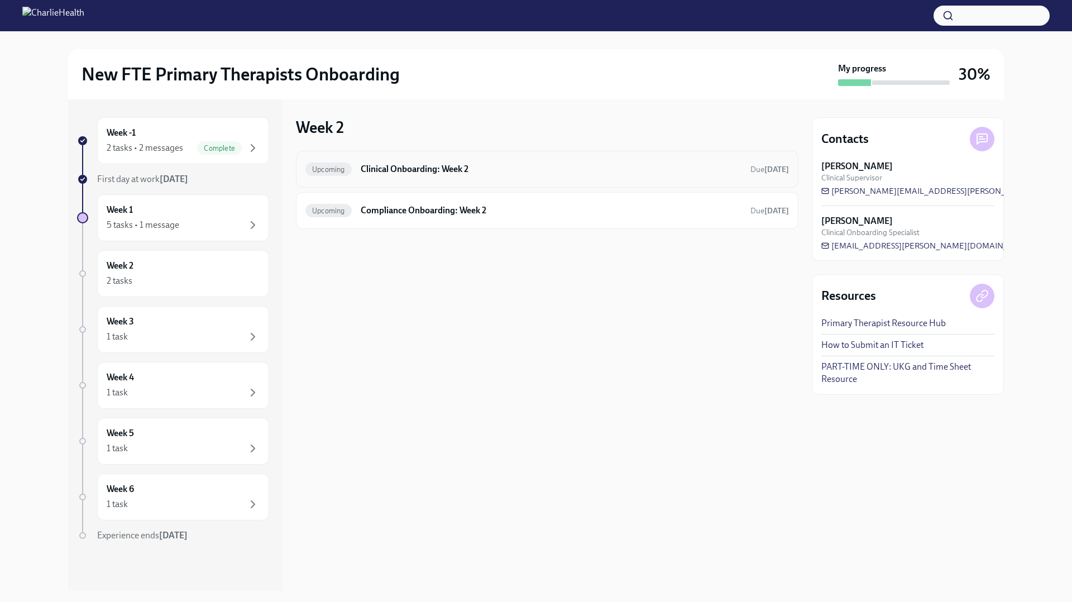
click at [376, 165] on h6 "Clinical Onboarding: Week 2" at bounding box center [551, 169] width 381 height 12
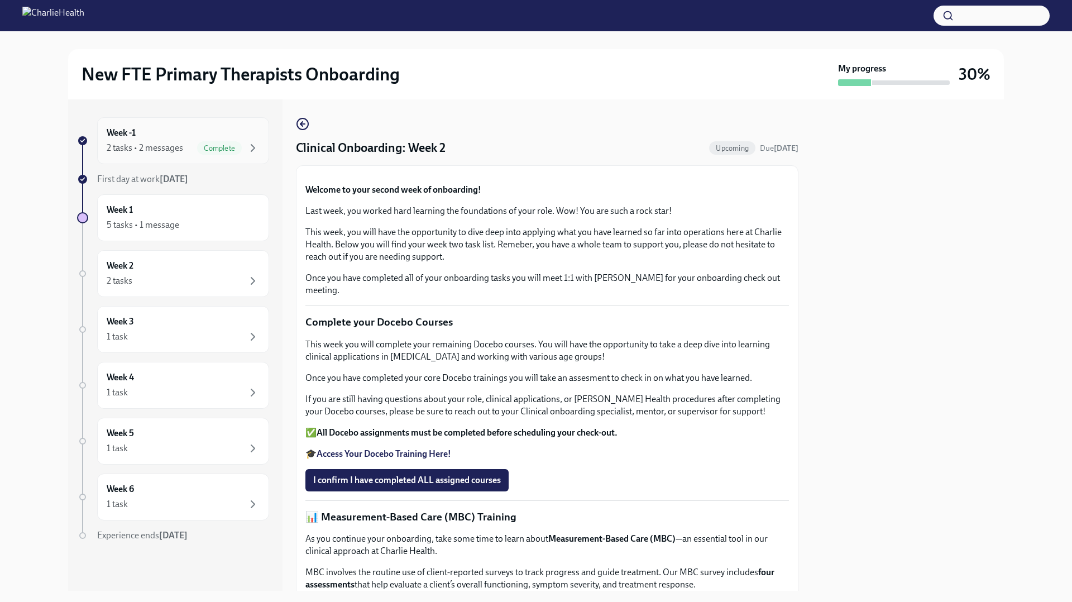
click at [160, 135] on div "Week -1 2 tasks • 2 messages Complete" at bounding box center [183, 141] width 153 height 28
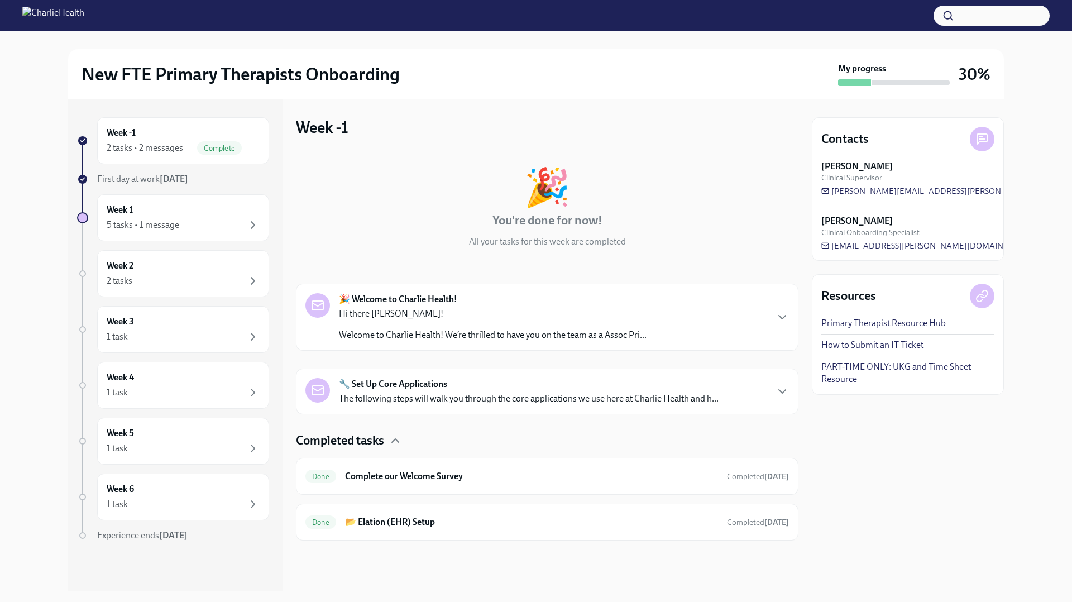
click at [441, 398] on p "The following steps will walk you through the core applications we use here at …" at bounding box center [529, 399] width 380 height 12
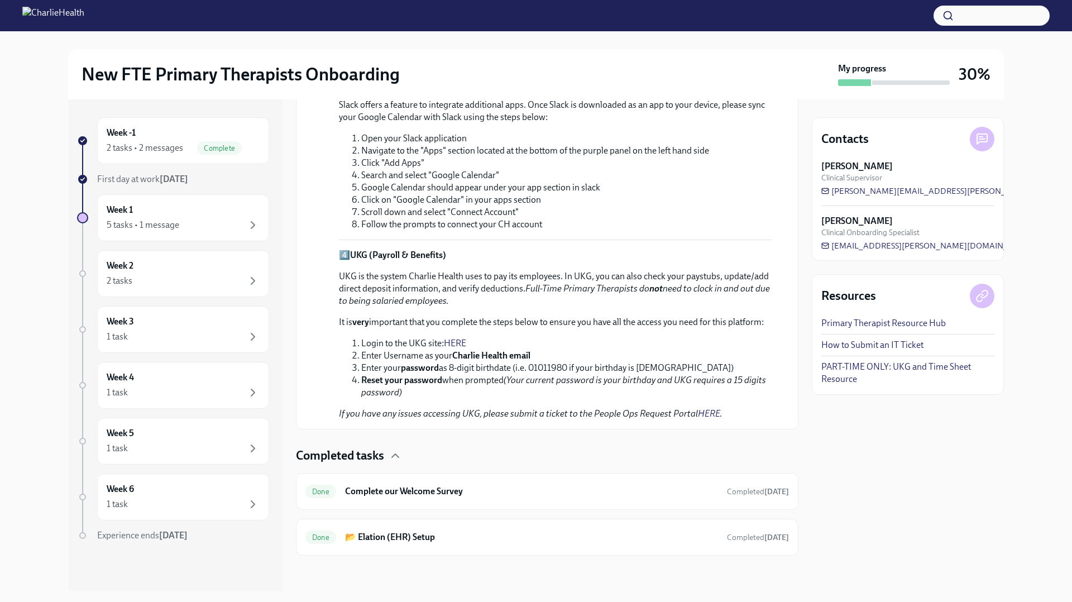
scroll to position [707, 0]
click at [464, 502] on div "Done Complete our Welcome Survey Completed [DATE]" at bounding box center [547, 491] width 503 height 37
click at [456, 554] on div "Done 📂 Elation (EHR) Setup Completed [DATE]" at bounding box center [547, 536] width 503 height 37
click at [460, 541] on h6 "📂 Elation (EHR) Setup" at bounding box center [531, 537] width 373 height 12
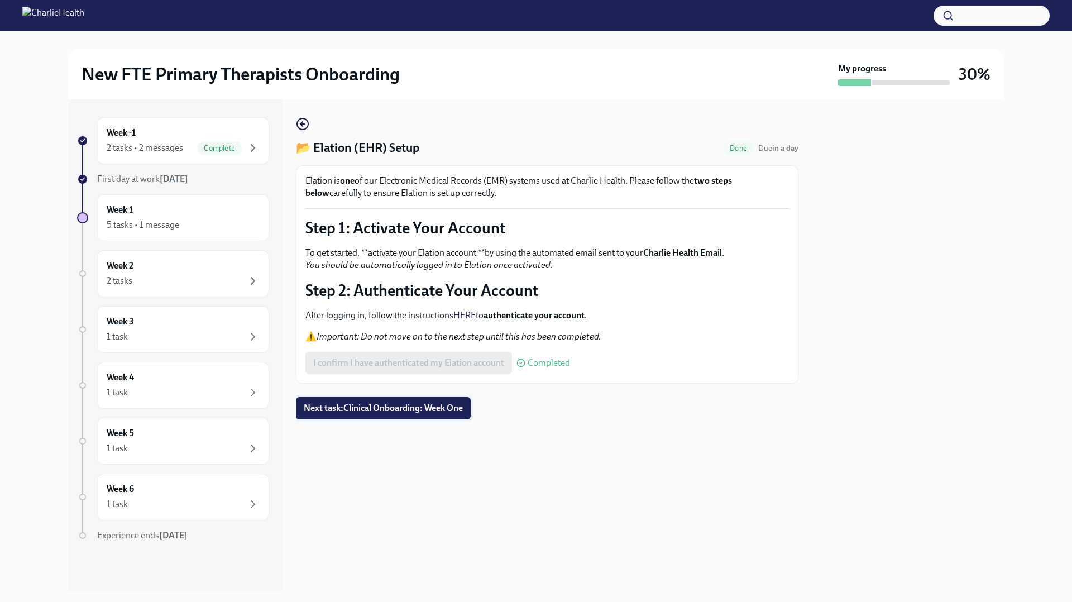
click at [393, 406] on span "Next task : Clinical Onboarding: Week One" at bounding box center [383, 408] width 159 height 11
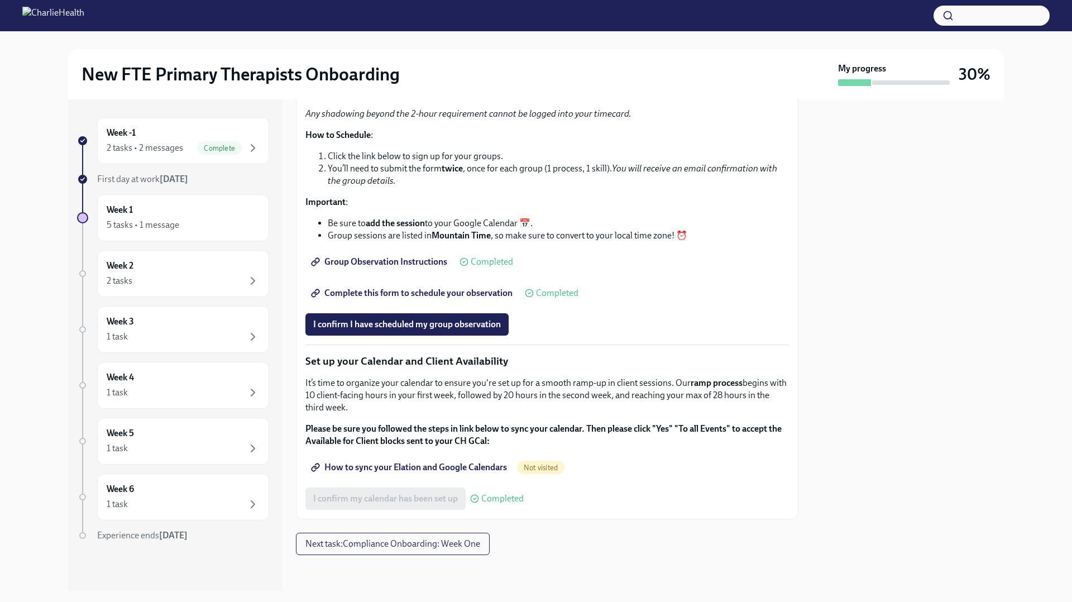
scroll to position [1452, 0]
